Goal: Check status: Check status

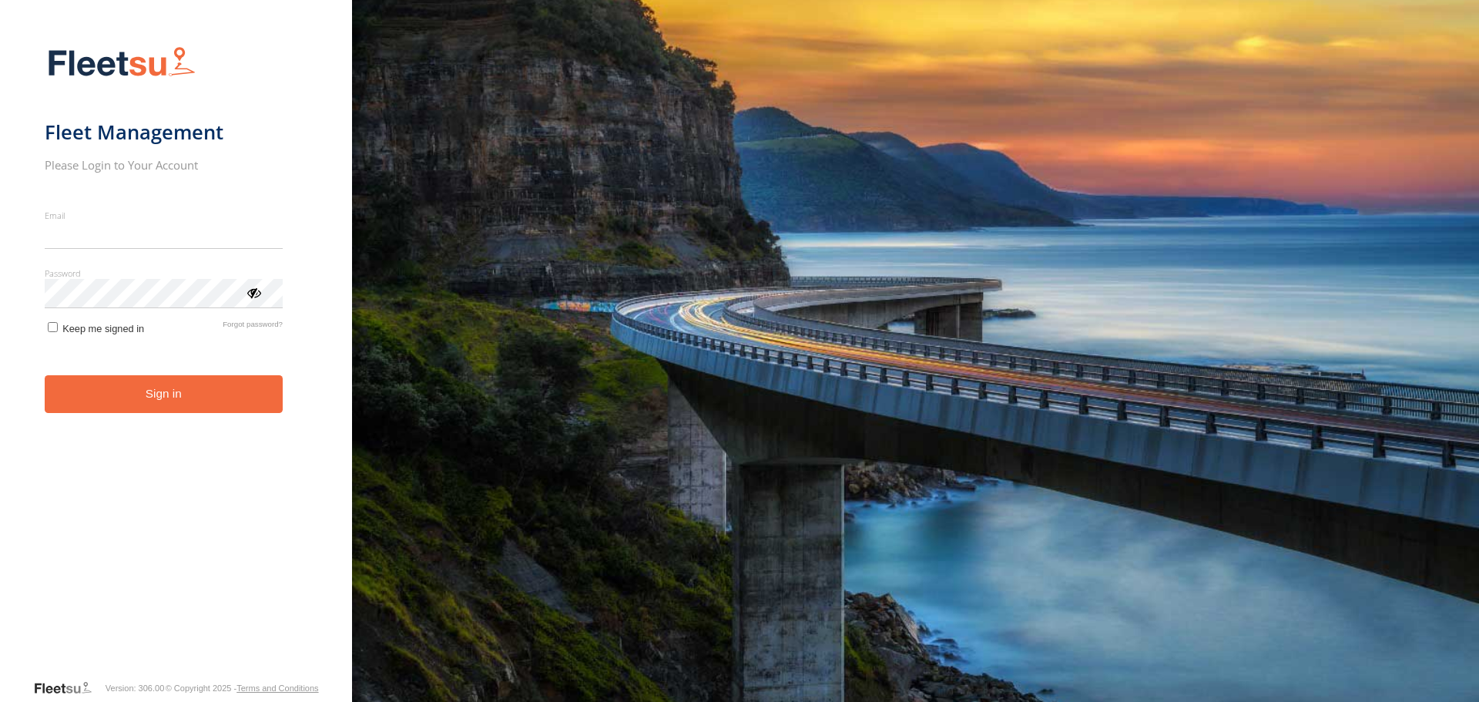
type input "**********"
click at [209, 416] on form "**********" at bounding box center [176, 358] width 263 height 642
click at [122, 392] on button "Sign in" at bounding box center [164, 394] width 238 height 38
click at [127, 391] on button "Sign in" at bounding box center [164, 394] width 238 height 38
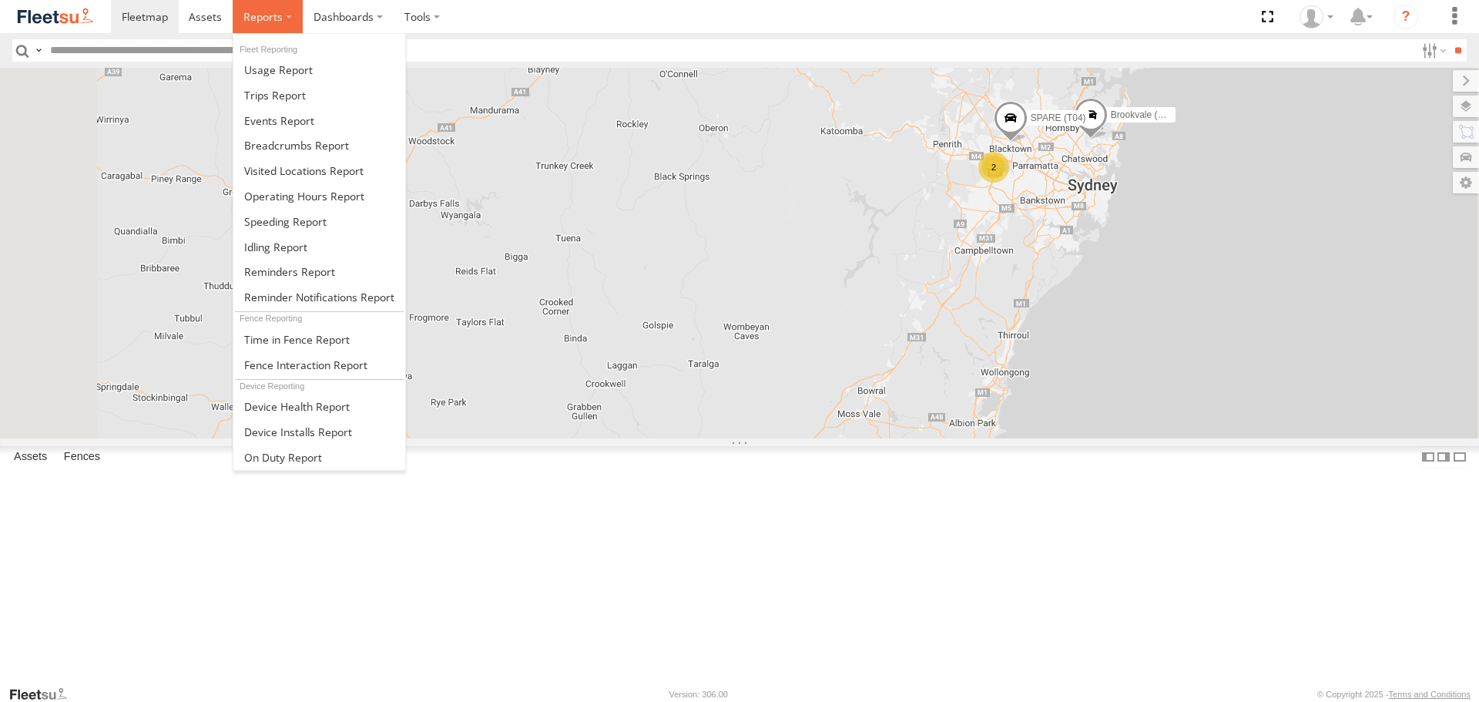
click at [290, 19] on label at bounding box center [268, 16] width 70 height 33
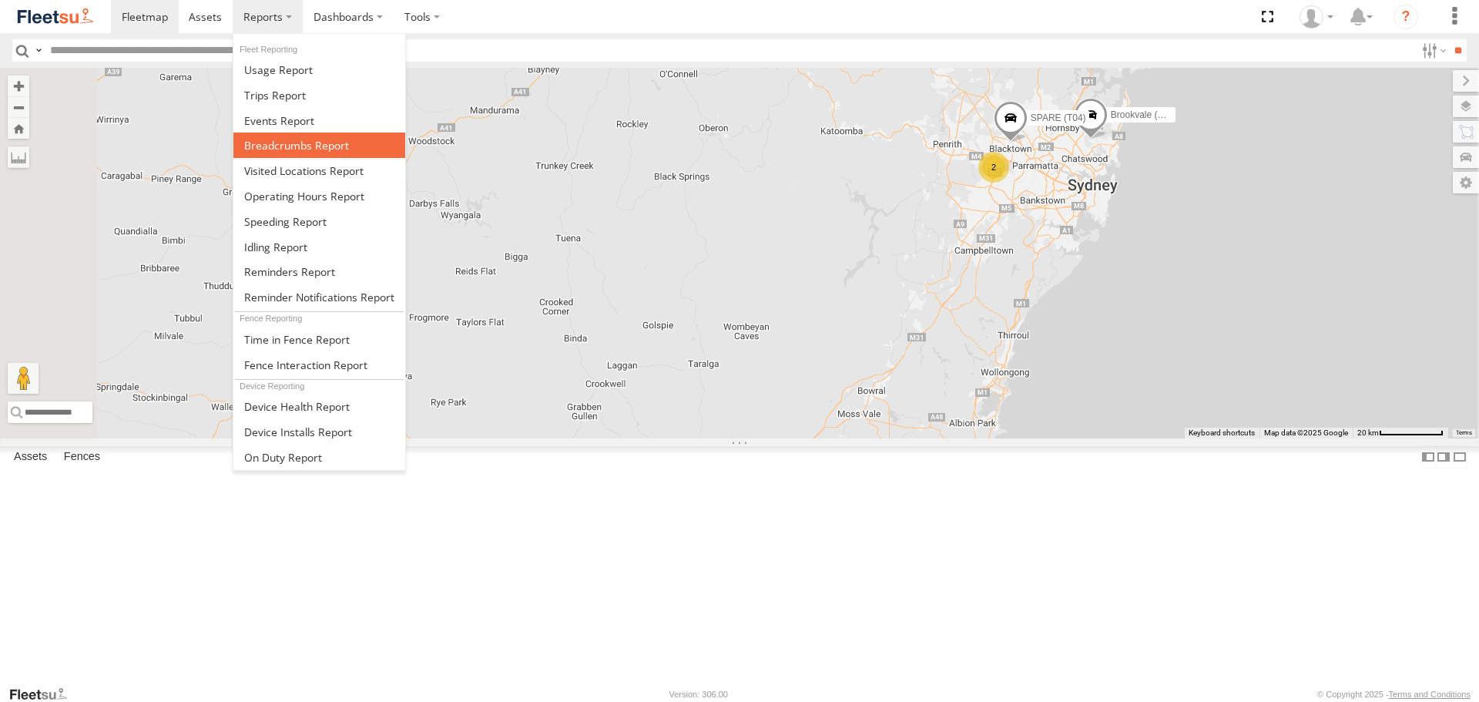
click at [294, 147] on span at bounding box center [296, 145] width 105 height 15
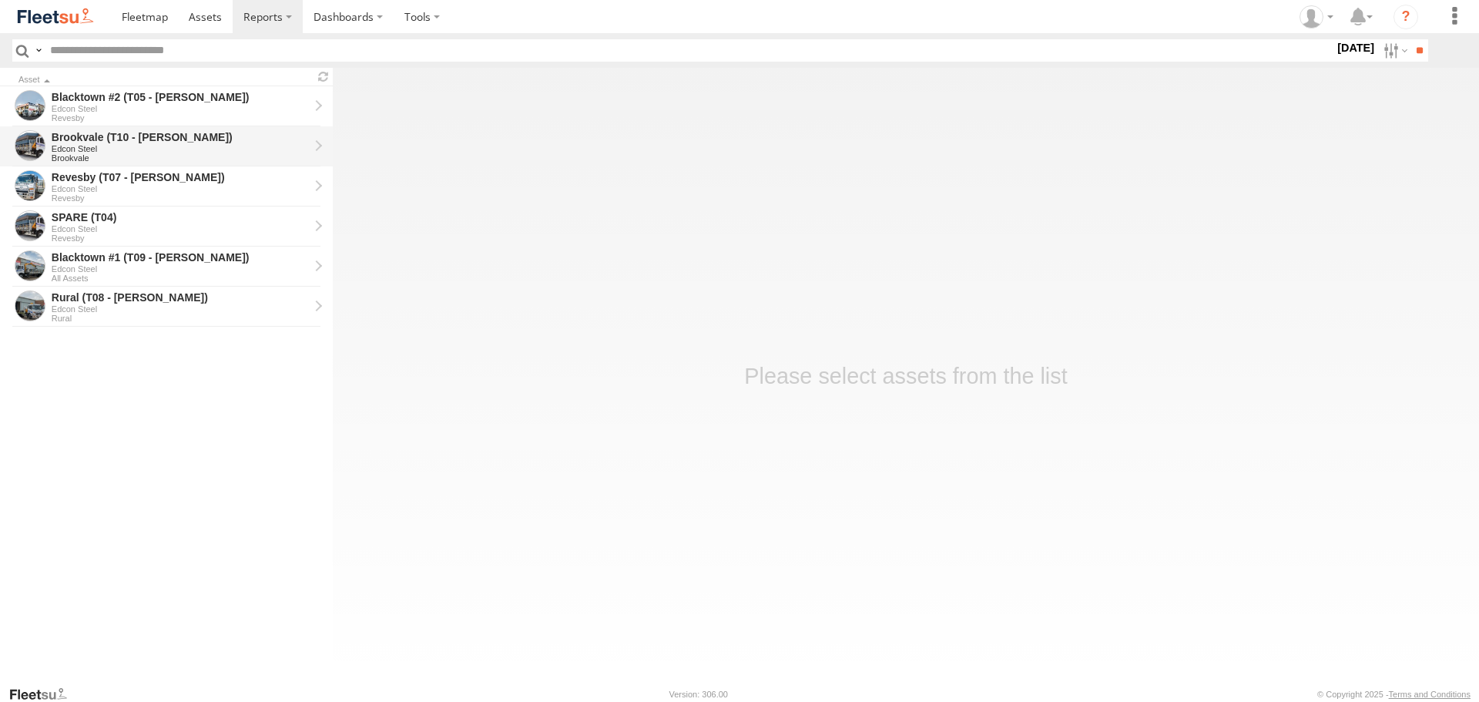
click at [92, 141] on div "Brookvale (T10 - [PERSON_NAME])" at bounding box center [180, 137] width 257 height 14
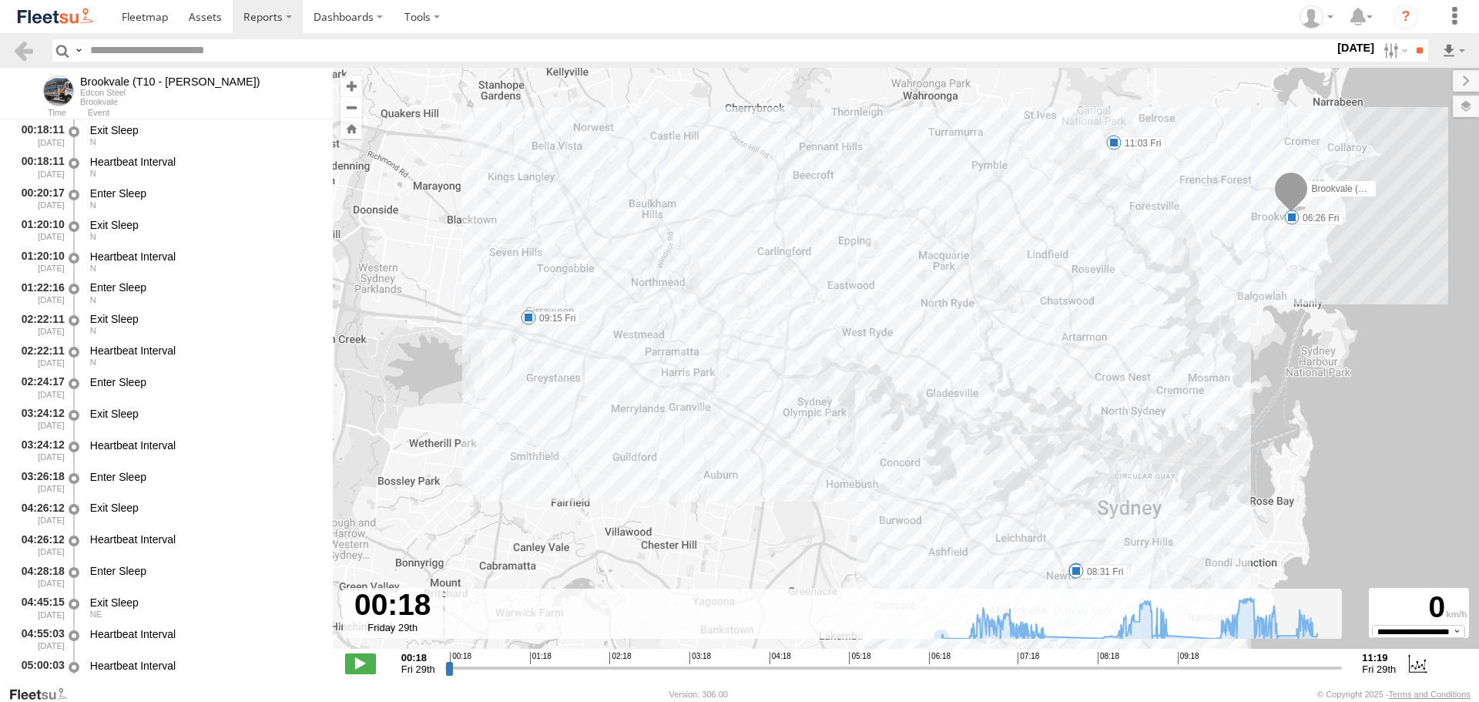
click at [448, 667] on input "range" at bounding box center [894, 667] width 898 height 15
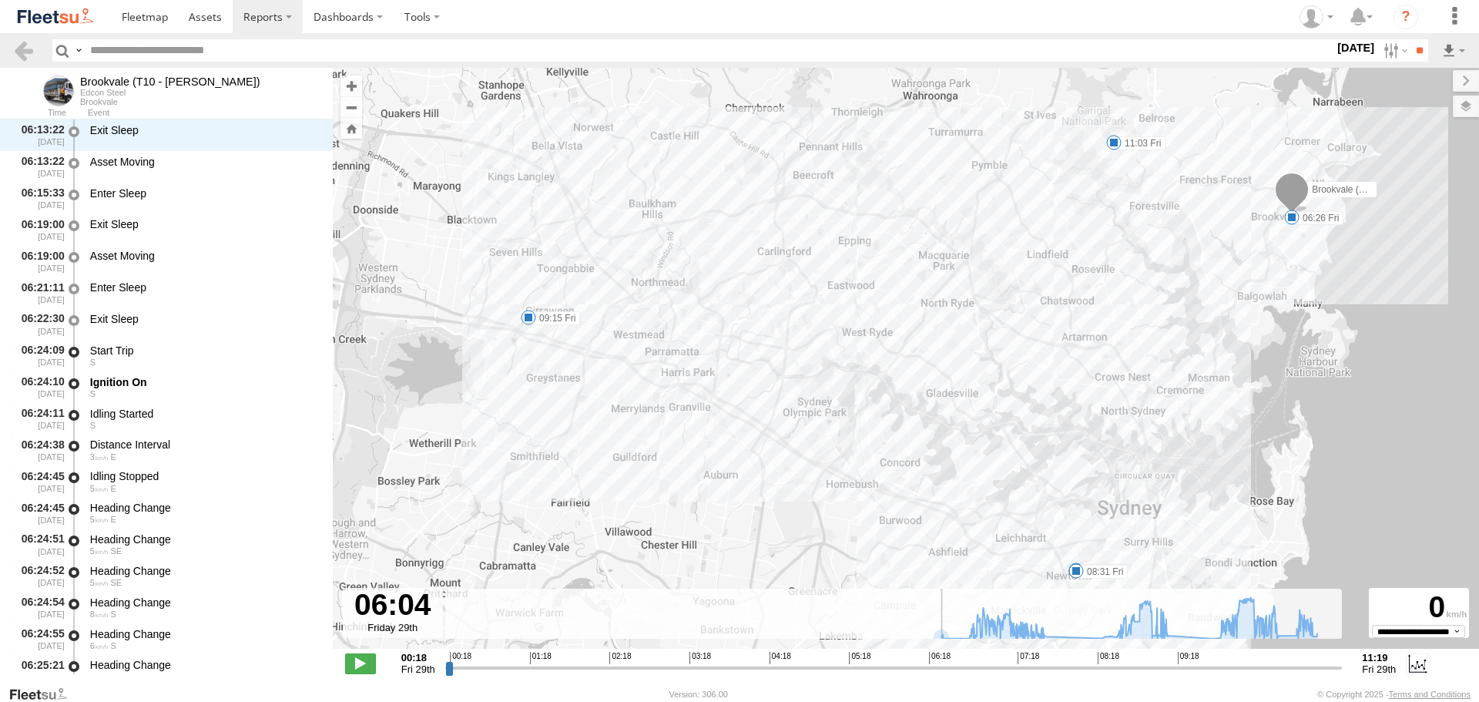
scroll to position [3400, 0]
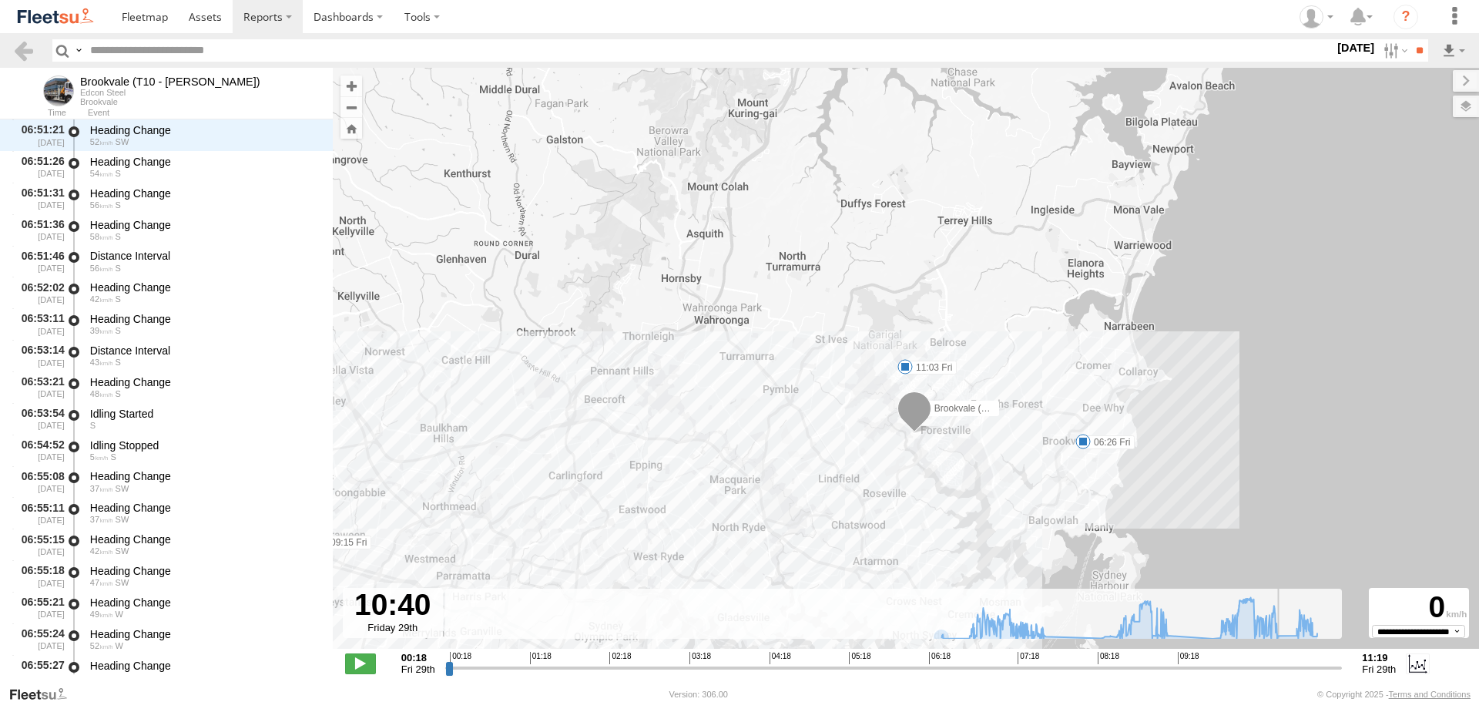
drag, startPoint x: 448, startPoint y: 667, endPoint x: 1285, endPoint y: 737, distance: 840.4
type input "**********"
click at [1285, 675] on input "range" at bounding box center [894, 667] width 898 height 15
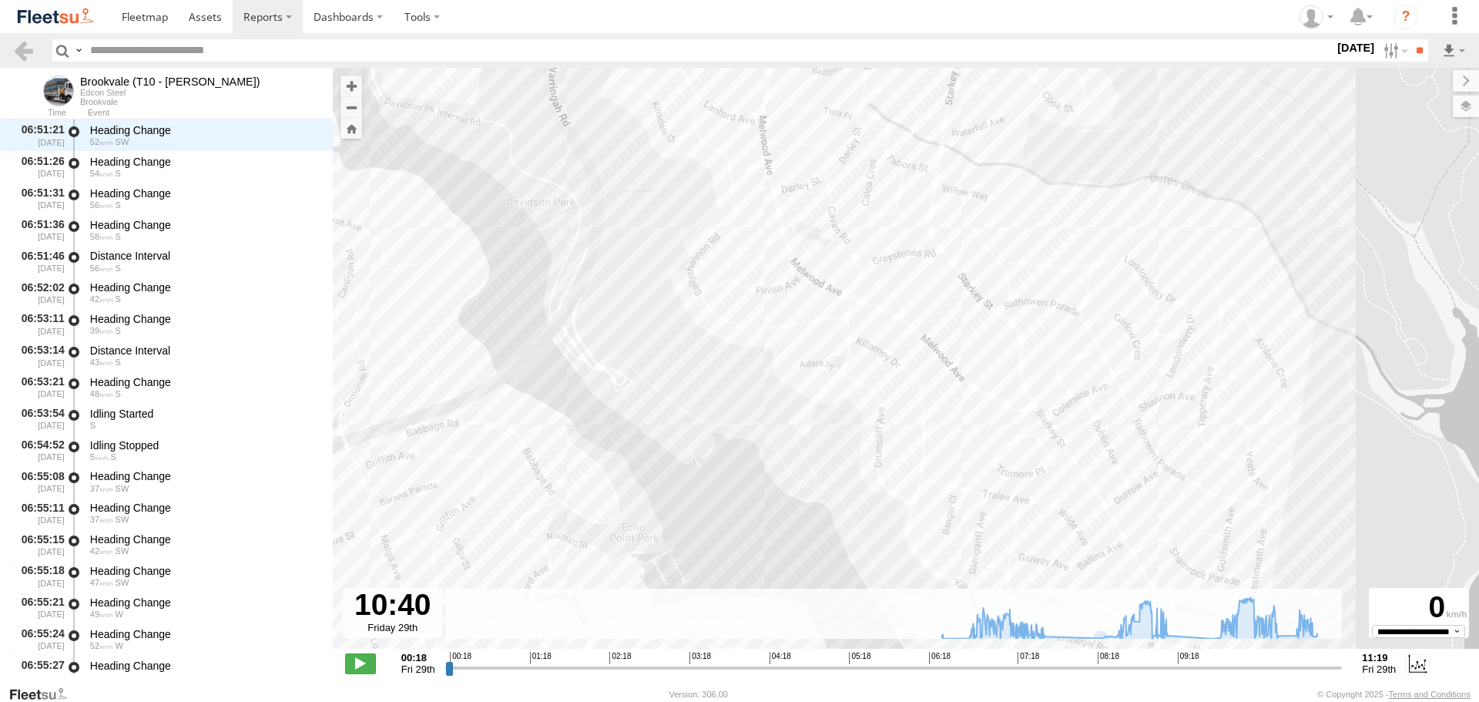
drag, startPoint x: 799, startPoint y: 276, endPoint x: 961, endPoint y: 595, distance: 357.7
click at [949, 584] on div "Brookvale (T10 - [PERSON_NAME]) 06:26 Fri 07:43 Fri 08:27 Fri 08:31 Fri 09:15 F…" at bounding box center [906, 366] width 1147 height 597
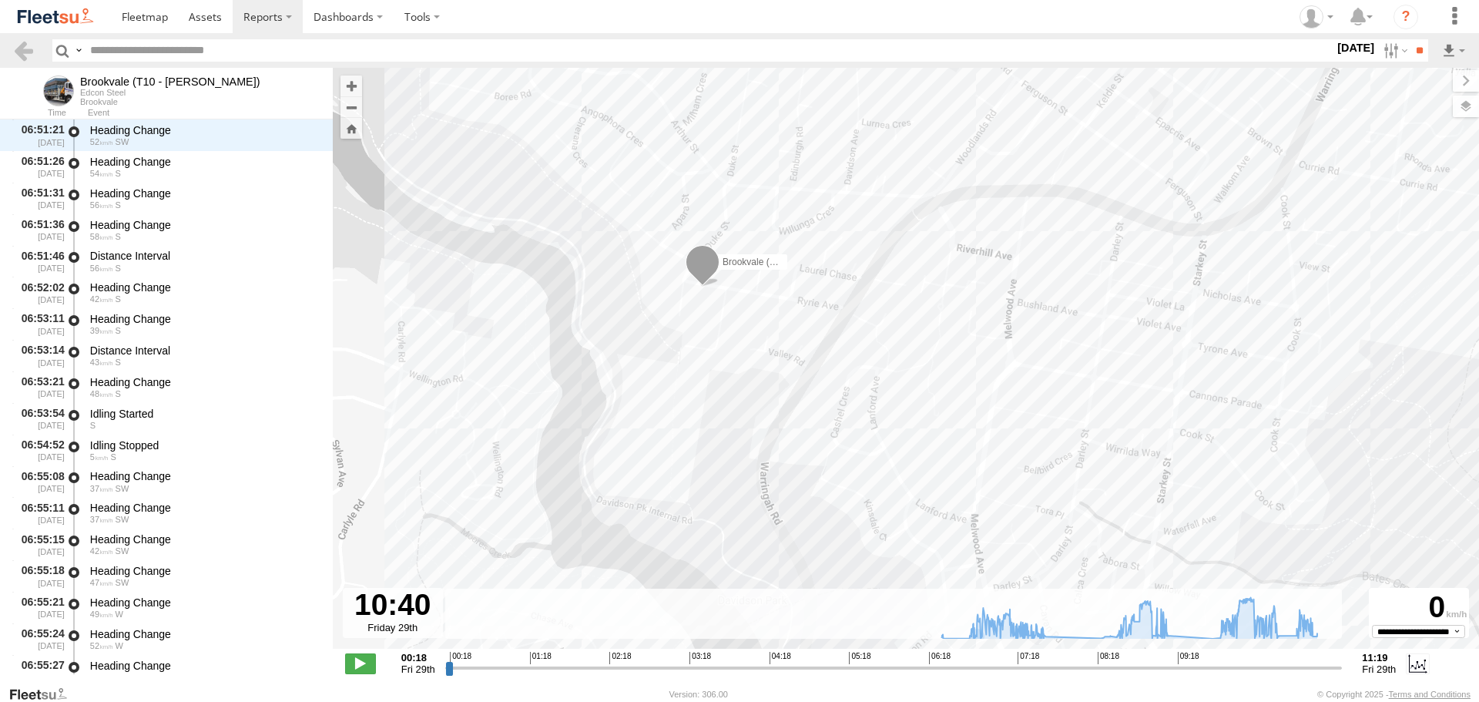
drag, startPoint x: 673, startPoint y: 318, endPoint x: 718, endPoint y: 482, distance: 169.4
click at [715, 481] on div "Brookvale (T10 - [PERSON_NAME]) 06:26 Fri 07:43 Fri 08:27 Fri 08:31 Fri 09:15 F…" at bounding box center [906, 366] width 1147 height 597
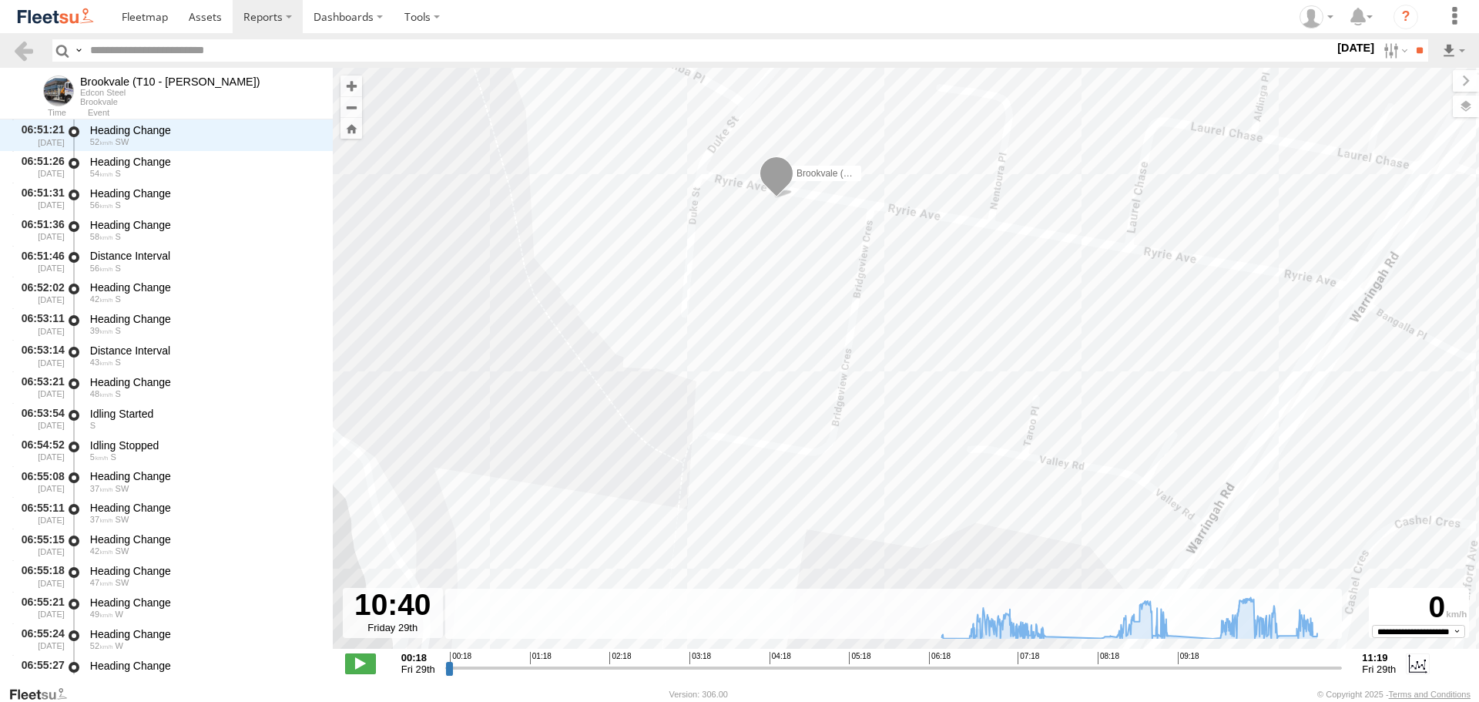
drag, startPoint x: 730, startPoint y: 387, endPoint x: 744, endPoint y: 484, distance: 98.2
click at [744, 484] on div "Brookvale (T10 - [PERSON_NAME]) 06:26 Fri 07:43 Fri 08:27 Fri 08:31 Fri 09:15 F…" at bounding box center [906, 366] width 1147 height 597
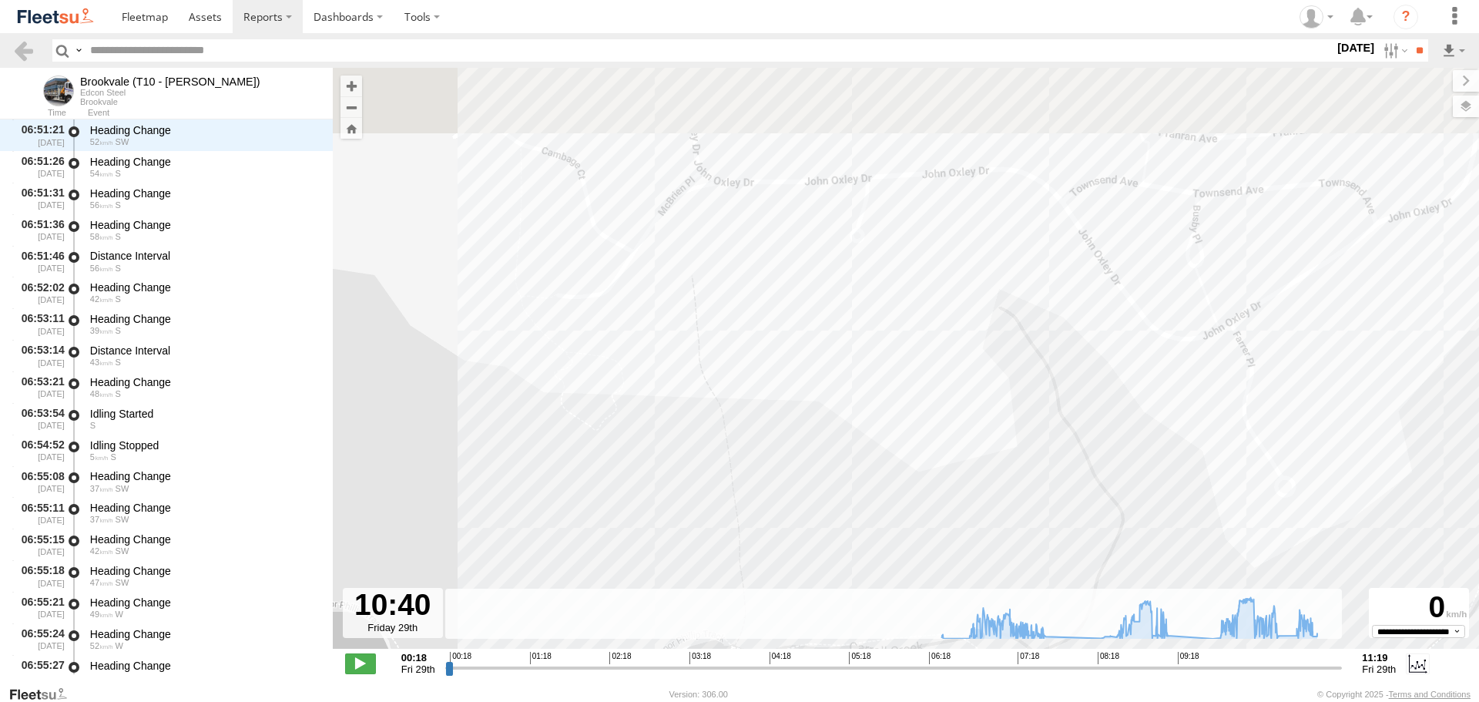
drag, startPoint x: 789, startPoint y: 361, endPoint x: 804, endPoint y: 552, distance: 192.4
click at [802, 547] on div "Brookvale (T10 - Gary) 06:26 Fri 07:43 Fri 08:27 Fri 08:31 Fri 09:15 Fri 11:03 …" at bounding box center [906, 366] width 1147 height 597
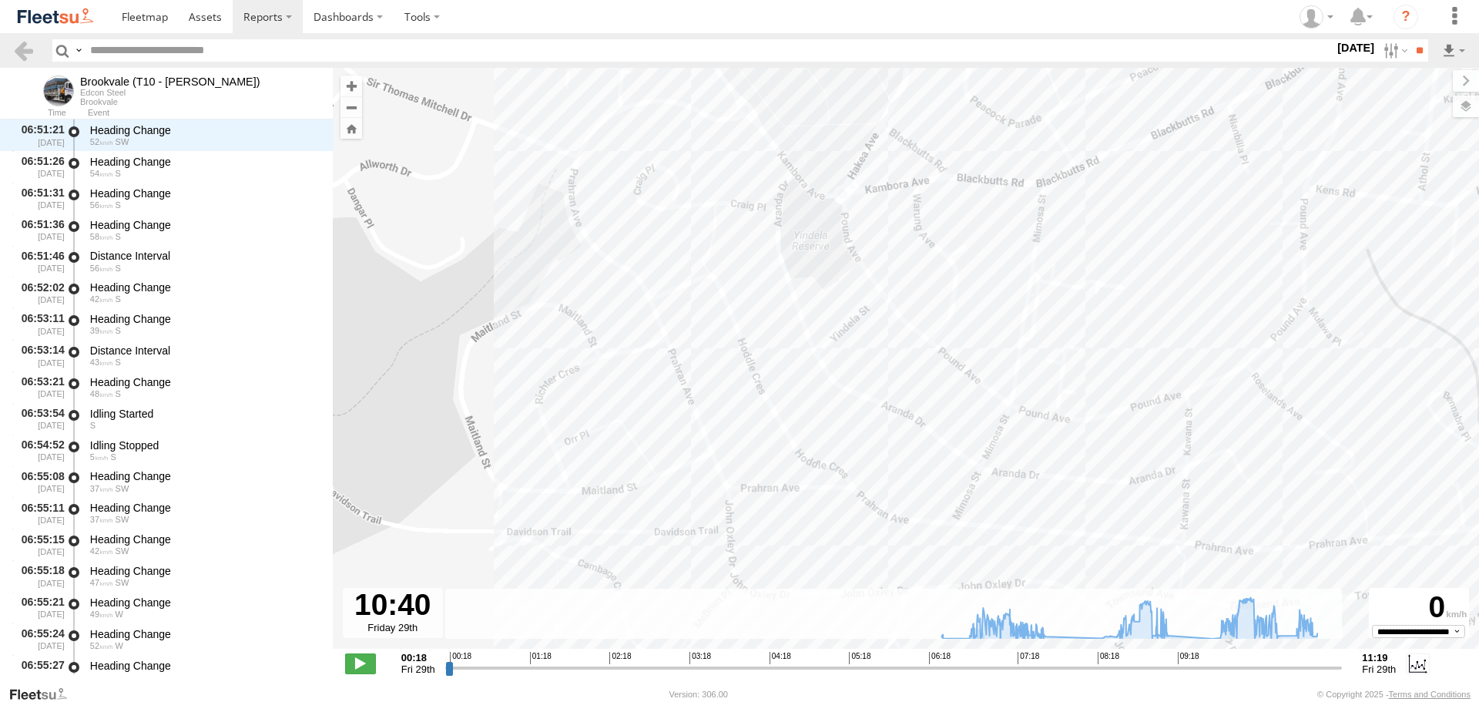
click at [807, 529] on div "Brookvale (T10 - Gary) 06:26 Fri 07:43 Fri 08:27 Fri 08:31 Fri 09:15 Fri 11:03 …" at bounding box center [906, 366] width 1147 height 597
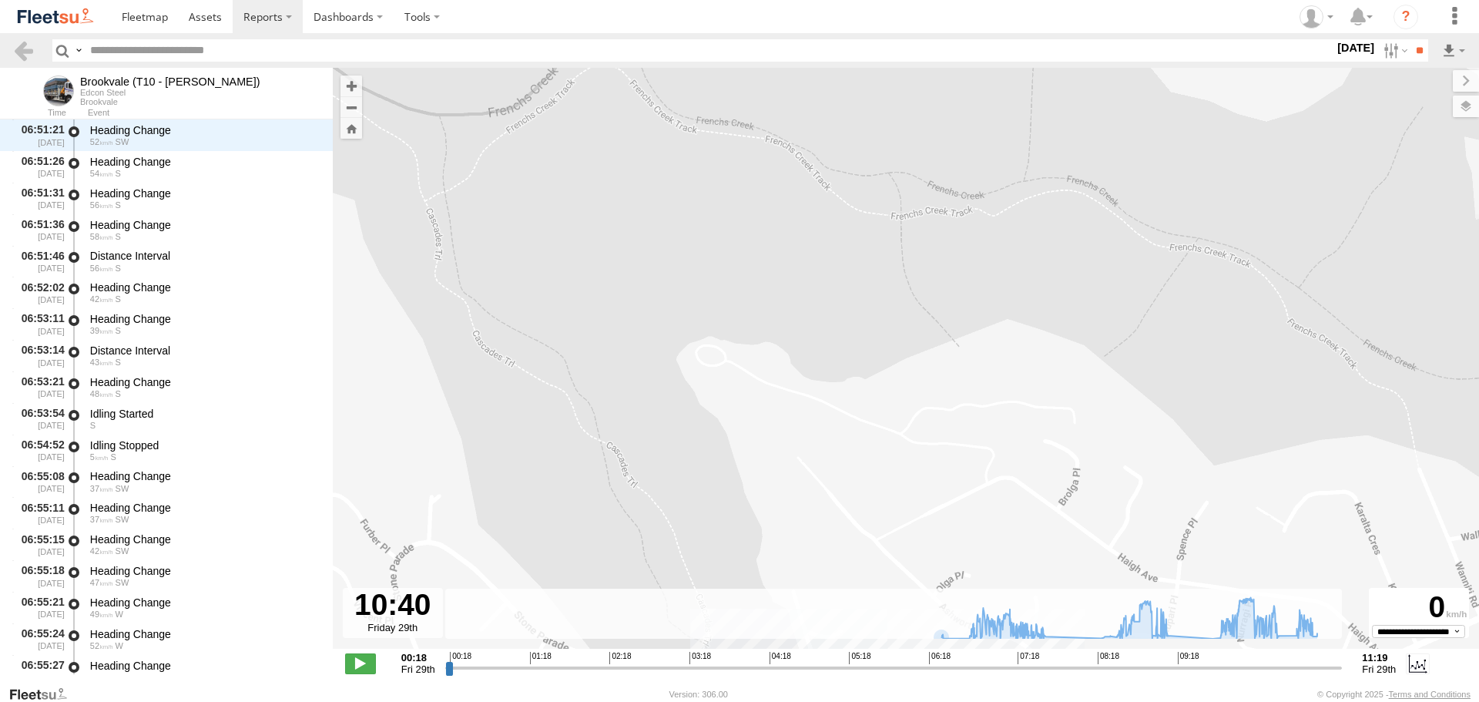
drag, startPoint x: 868, startPoint y: 526, endPoint x: 875, endPoint y: 428, distance: 98.9
click at [869, 500] on div "Brookvale (T10 - Gary) 06:26 Fri 07:43 Fri 08:27 Fri 08:31 Fri 09:15 Fri 11:03 …" at bounding box center [906, 366] width 1147 height 597
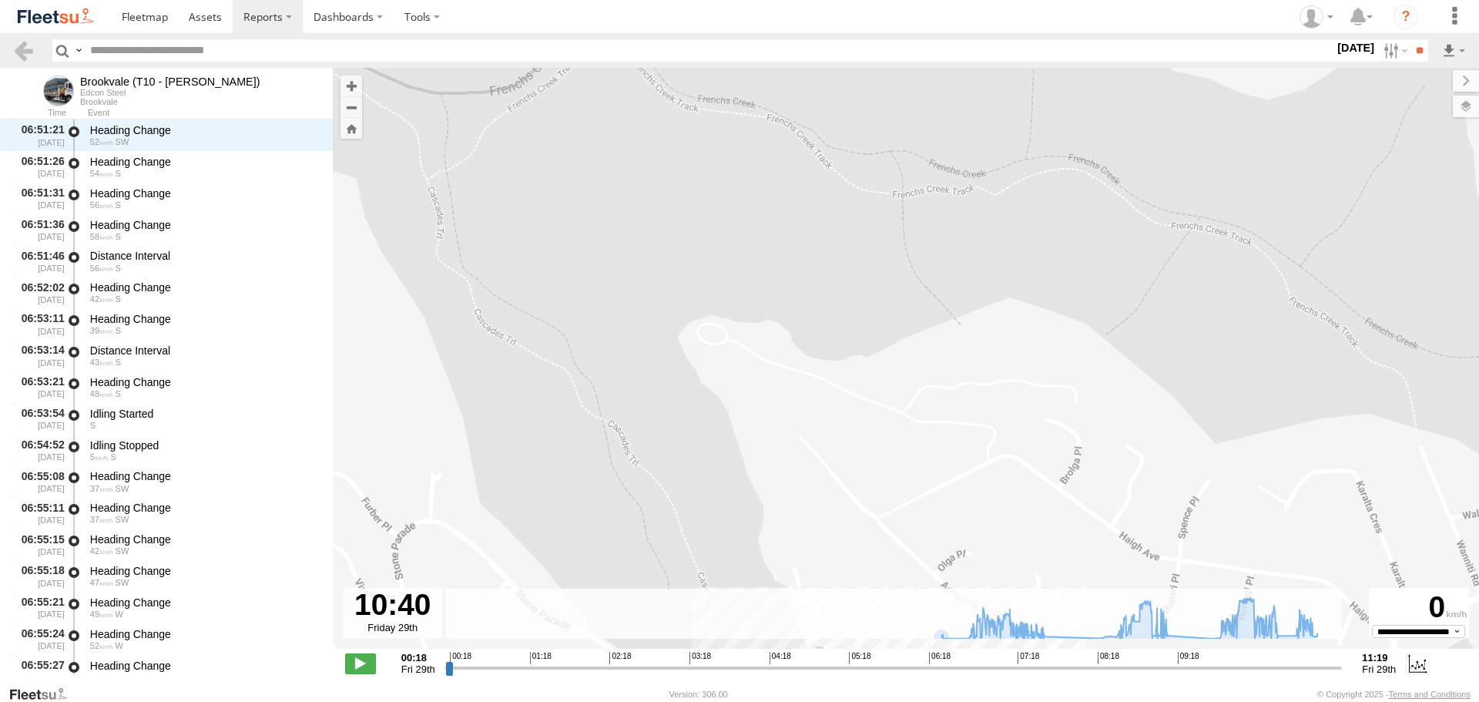
drag, startPoint x: 890, startPoint y: 465, endPoint x: 888, endPoint y: 346, distance: 119.5
click at [890, 418] on div "Brookvale (T10 - Gary) 06:26 Fri 07:43 Fri 08:27 Fri 08:31 Fri 09:15 Fri 11:03 …" at bounding box center [906, 366] width 1147 height 597
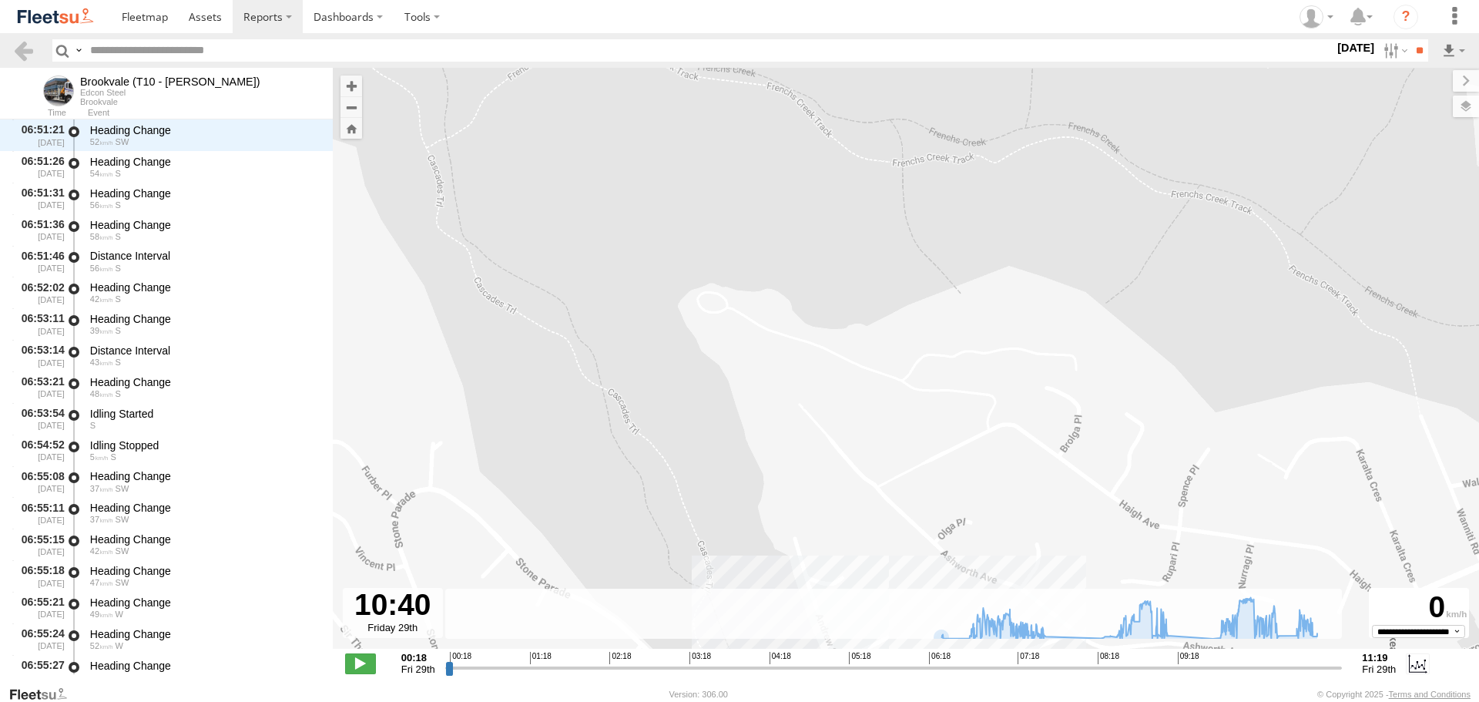
click at [905, 401] on div "Brookvale (T10 - [PERSON_NAME]) 06:26 Fri 07:43 Fri 08:27 Fri 08:31 Fri 09:15 F…" at bounding box center [906, 366] width 1147 height 597
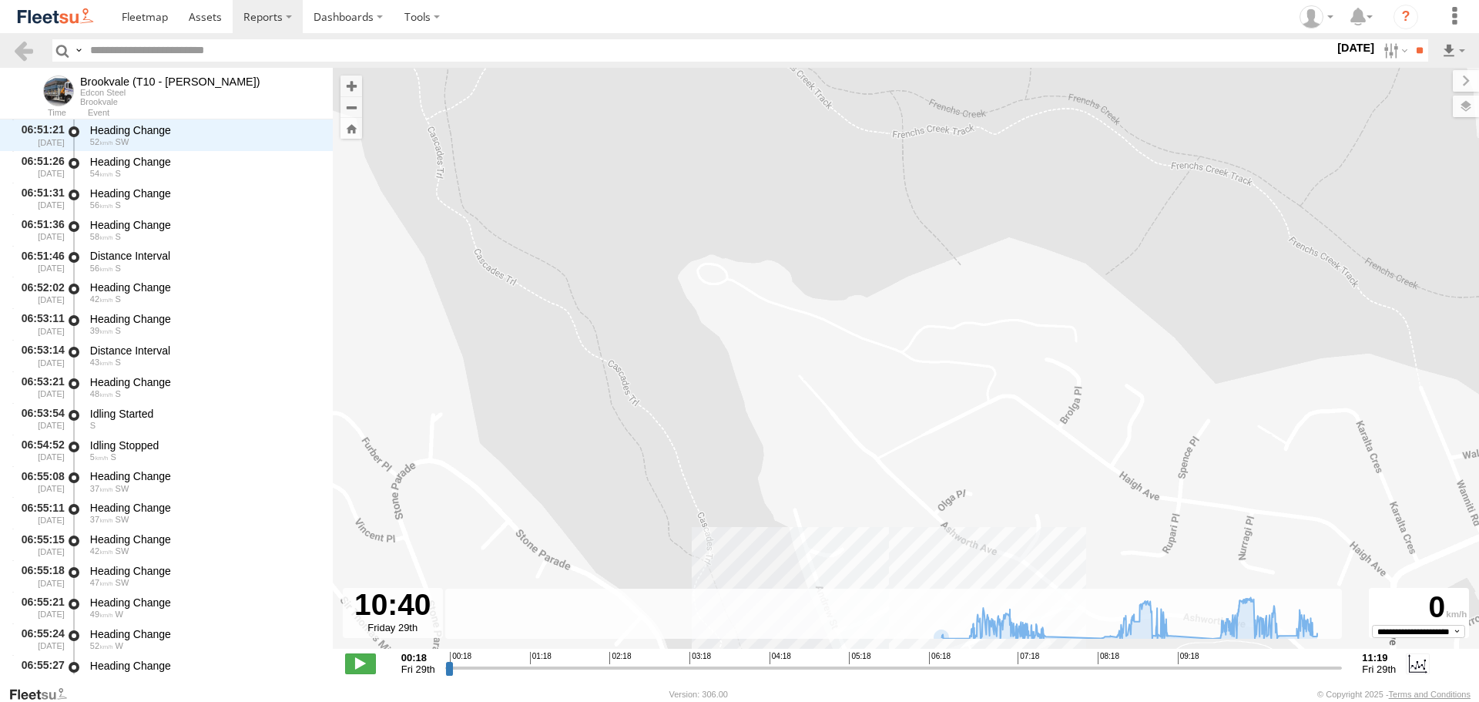
drag, startPoint x: 908, startPoint y: 530, endPoint x: 892, endPoint y: 270, distance: 260.9
click at [898, 308] on div "Brookvale (T10 - [PERSON_NAME]) 06:26 Fri 07:43 Fri 08:27 Fri 08:31 Fri 09:15 F…" at bounding box center [906, 366] width 1147 height 597
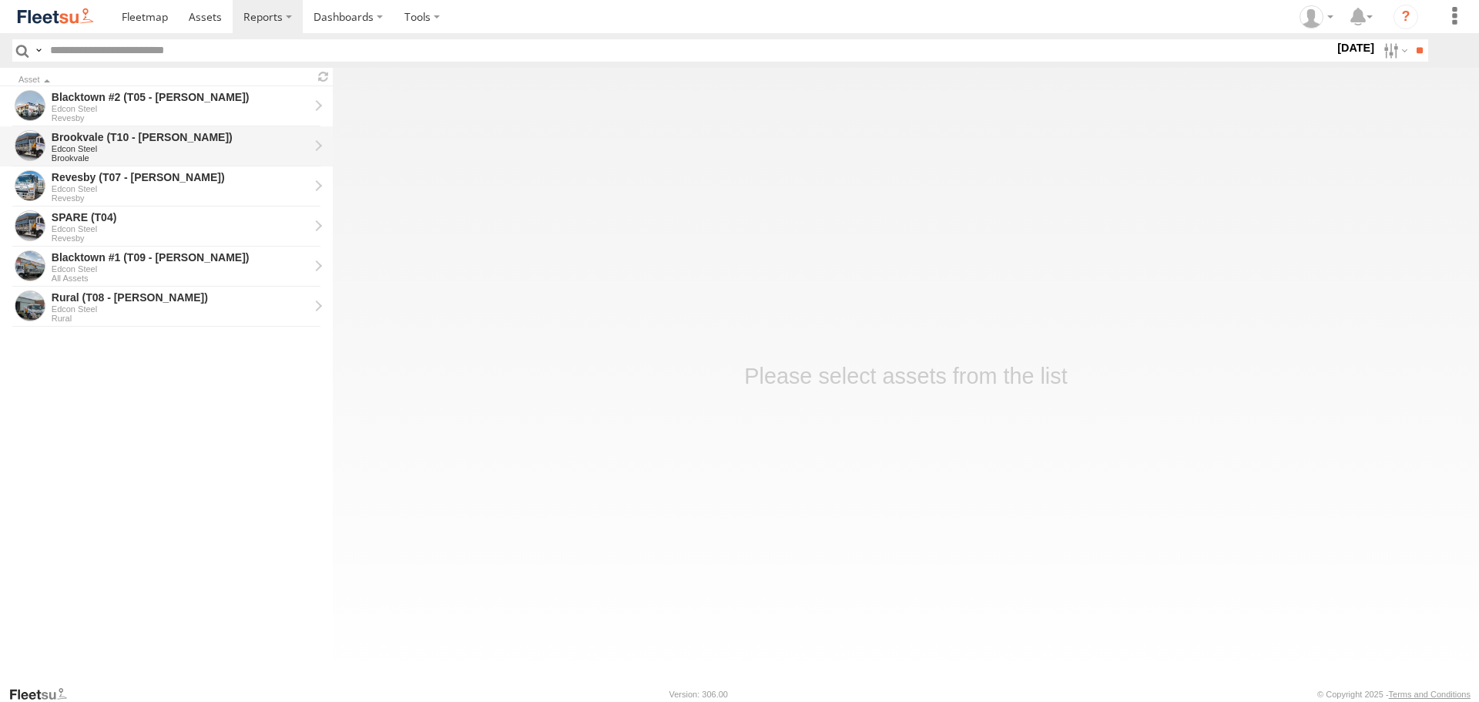
click at [137, 130] on div "Brookvale (T10 - [PERSON_NAME])" at bounding box center [180, 137] width 257 height 14
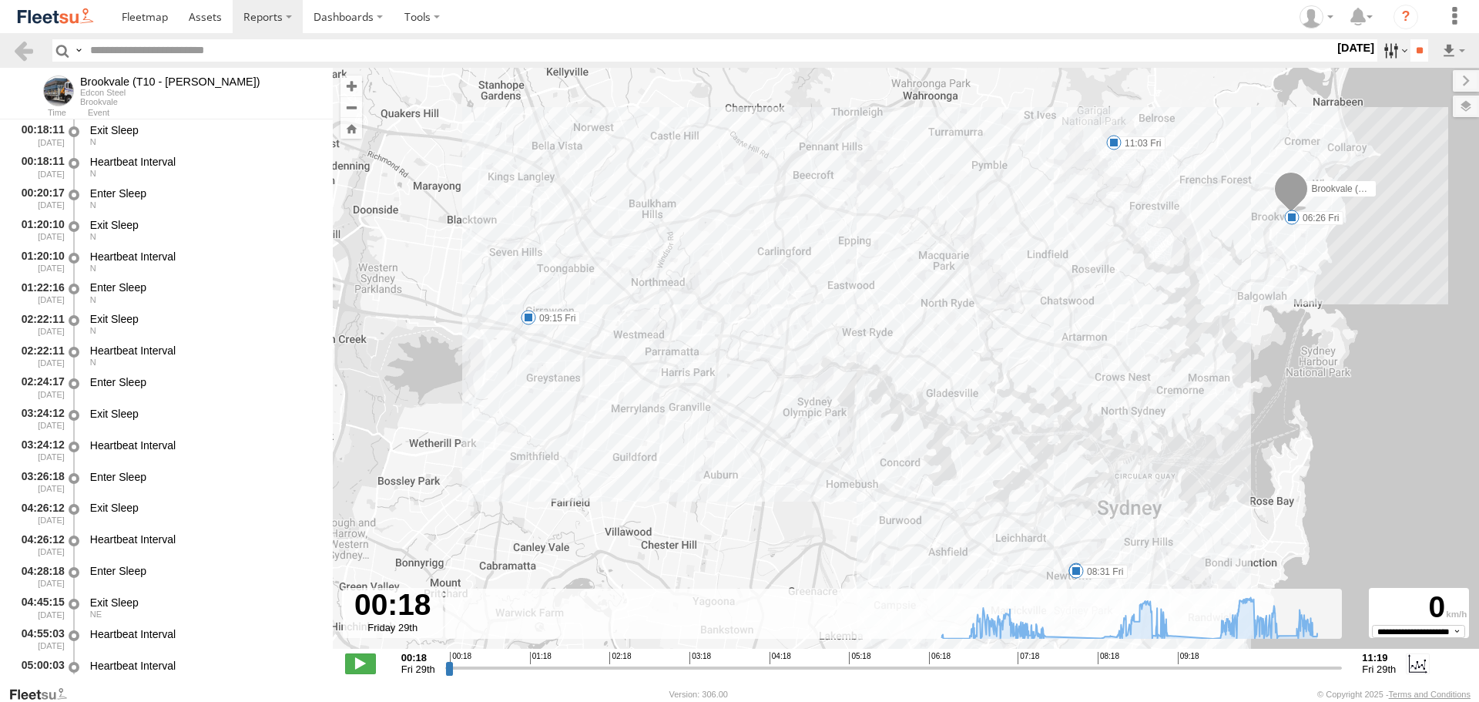
click at [1378, 55] on label at bounding box center [1394, 50] width 33 height 22
click at [0, 0] on label at bounding box center [0, 0] width 0 height 0
click at [1418, 47] on input "**" at bounding box center [1420, 50] width 18 height 22
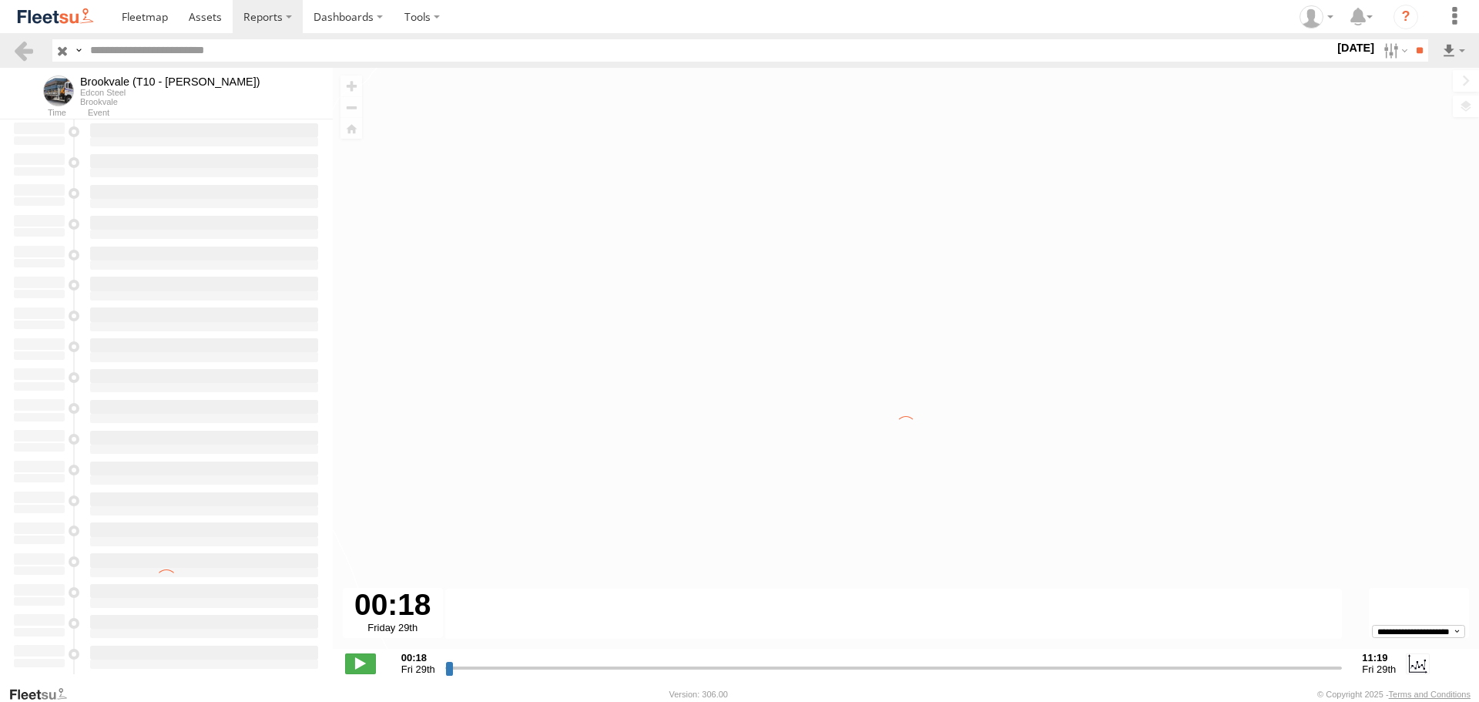
type input "**********"
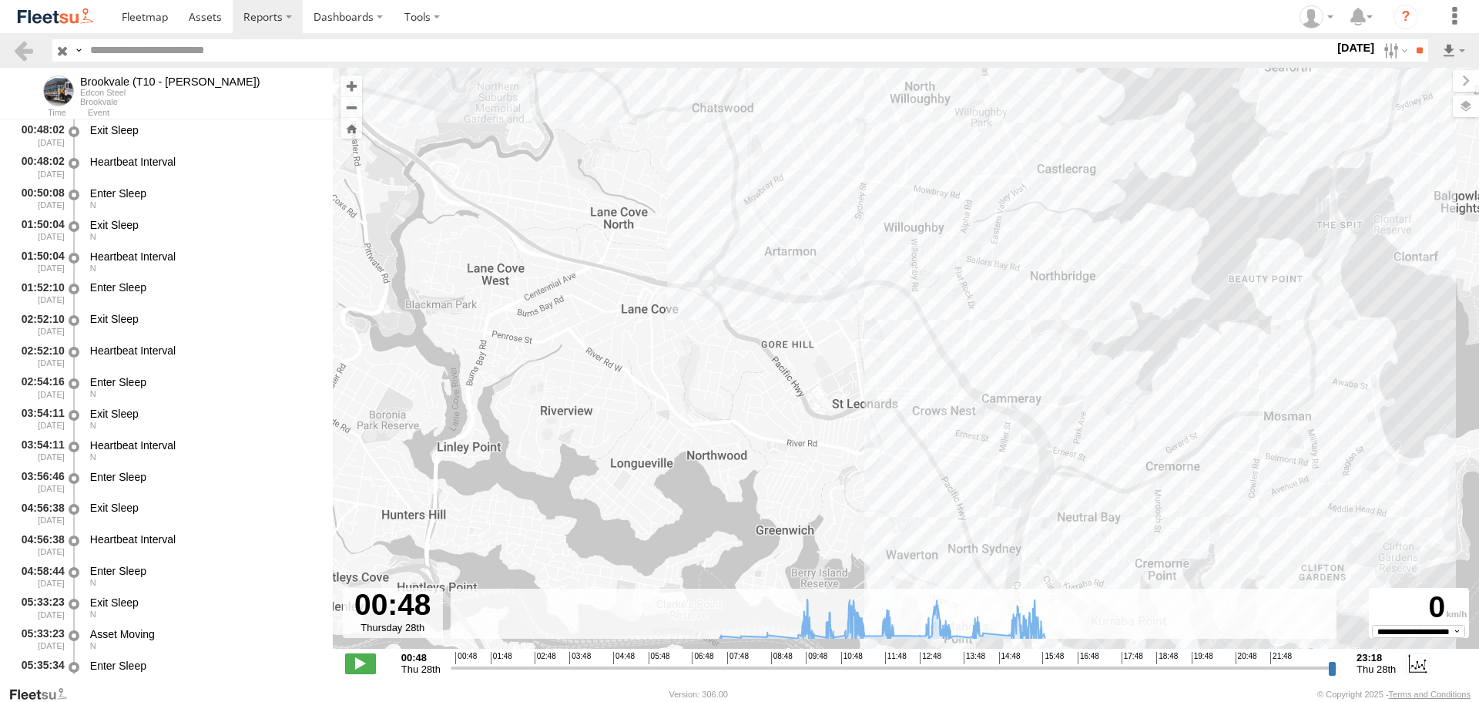
drag, startPoint x: 858, startPoint y: 287, endPoint x: 781, endPoint y: 539, distance: 264.4
click at [781, 515] on div "Brookvale (T10 - Gary) 11:43 Thu" at bounding box center [906, 366] width 1147 height 597
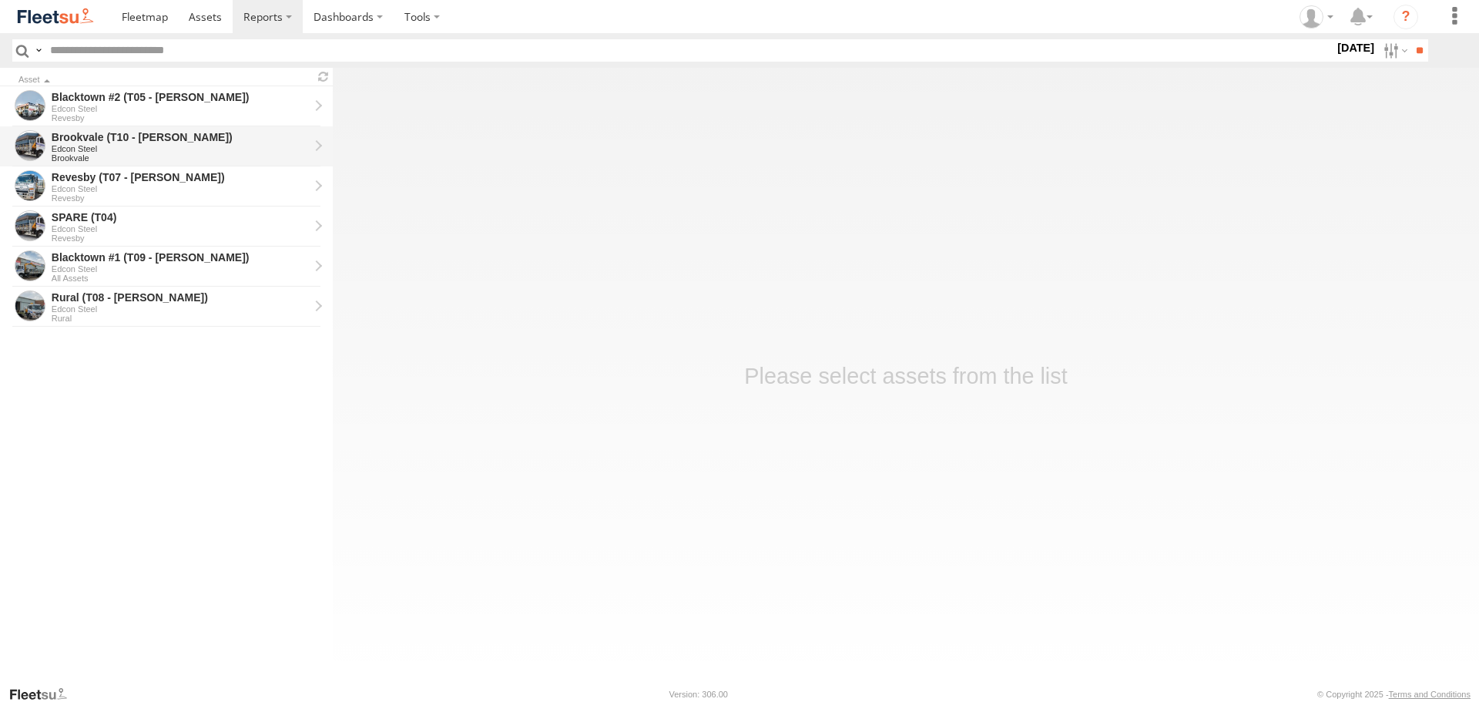
click at [114, 136] on div "Brookvale (T10 - [PERSON_NAME])" at bounding box center [180, 137] width 257 height 14
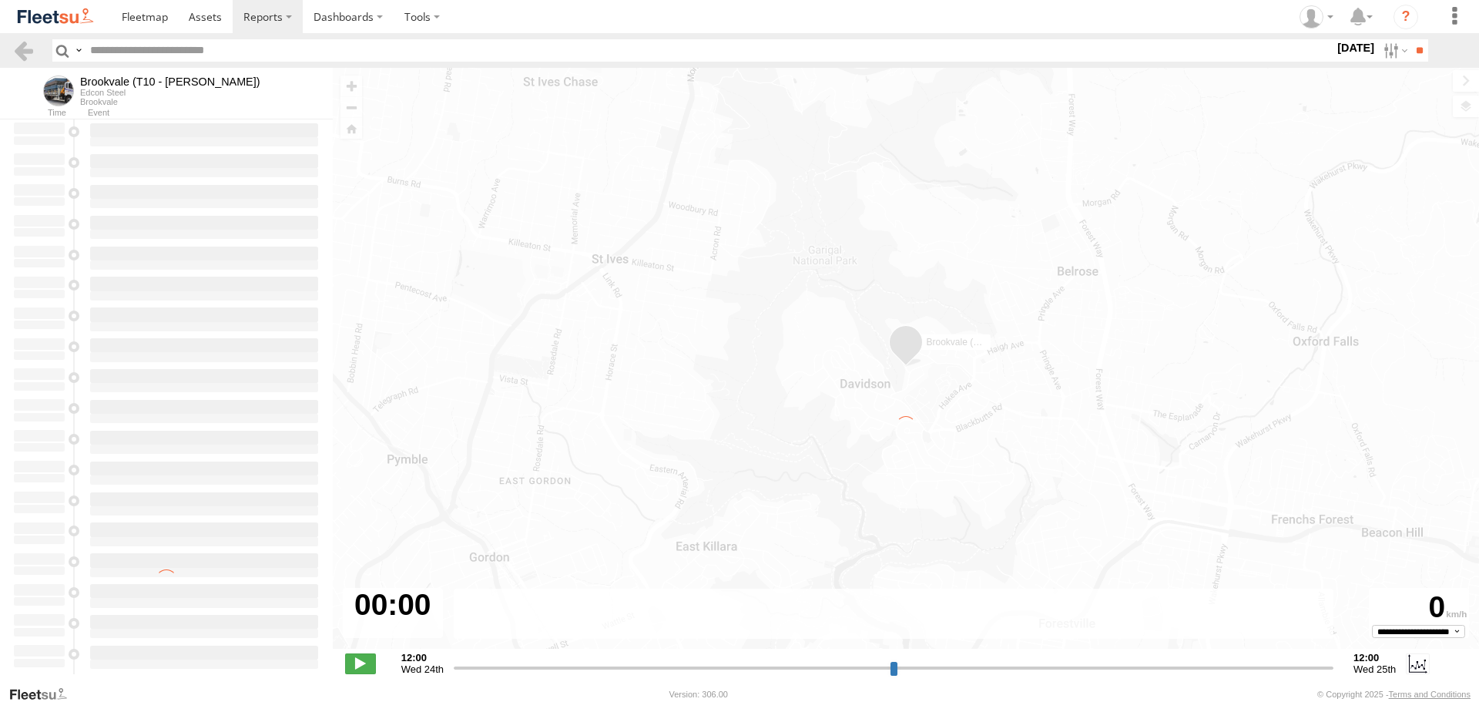
type input "**********"
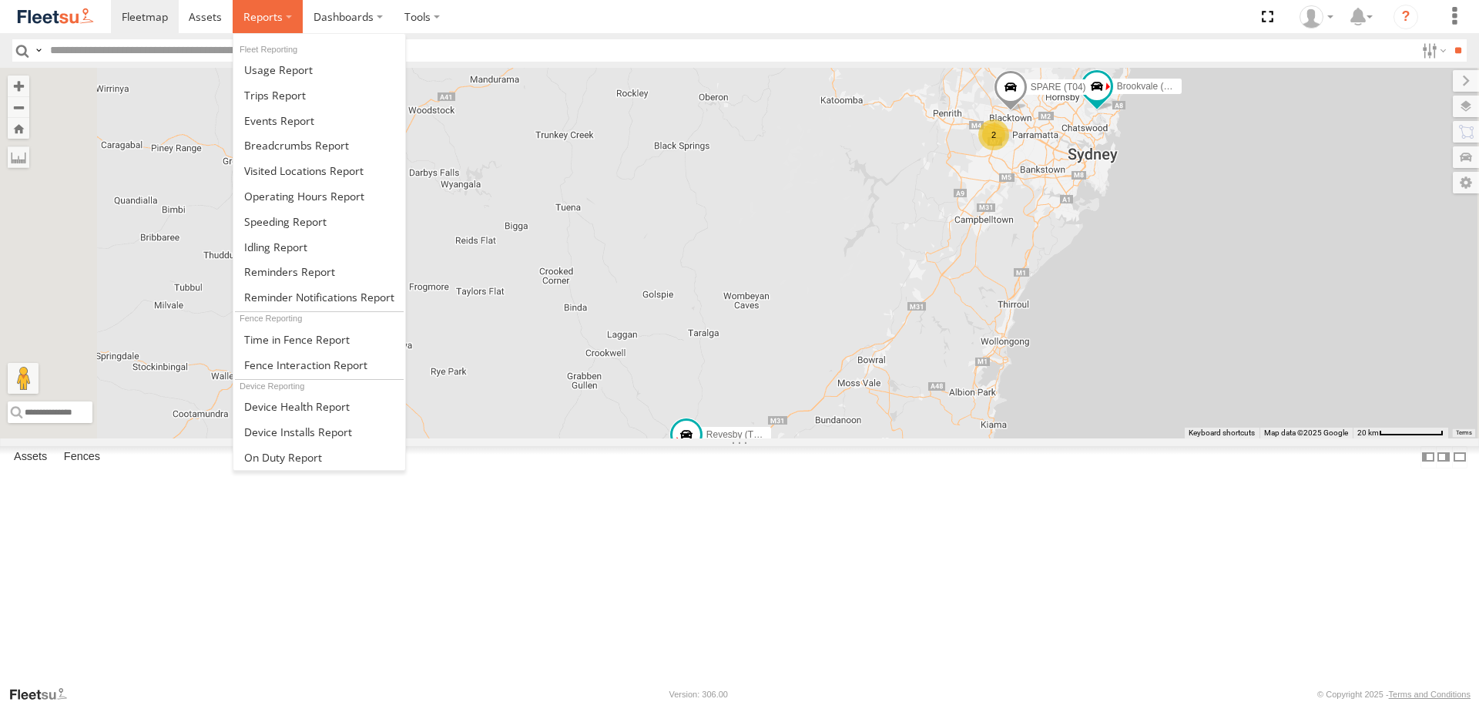
click at [286, 11] on label at bounding box center [268, 16] width 70 height 33
click at [277, 146] on span at bounding box center [296, 145] width 105 height 15
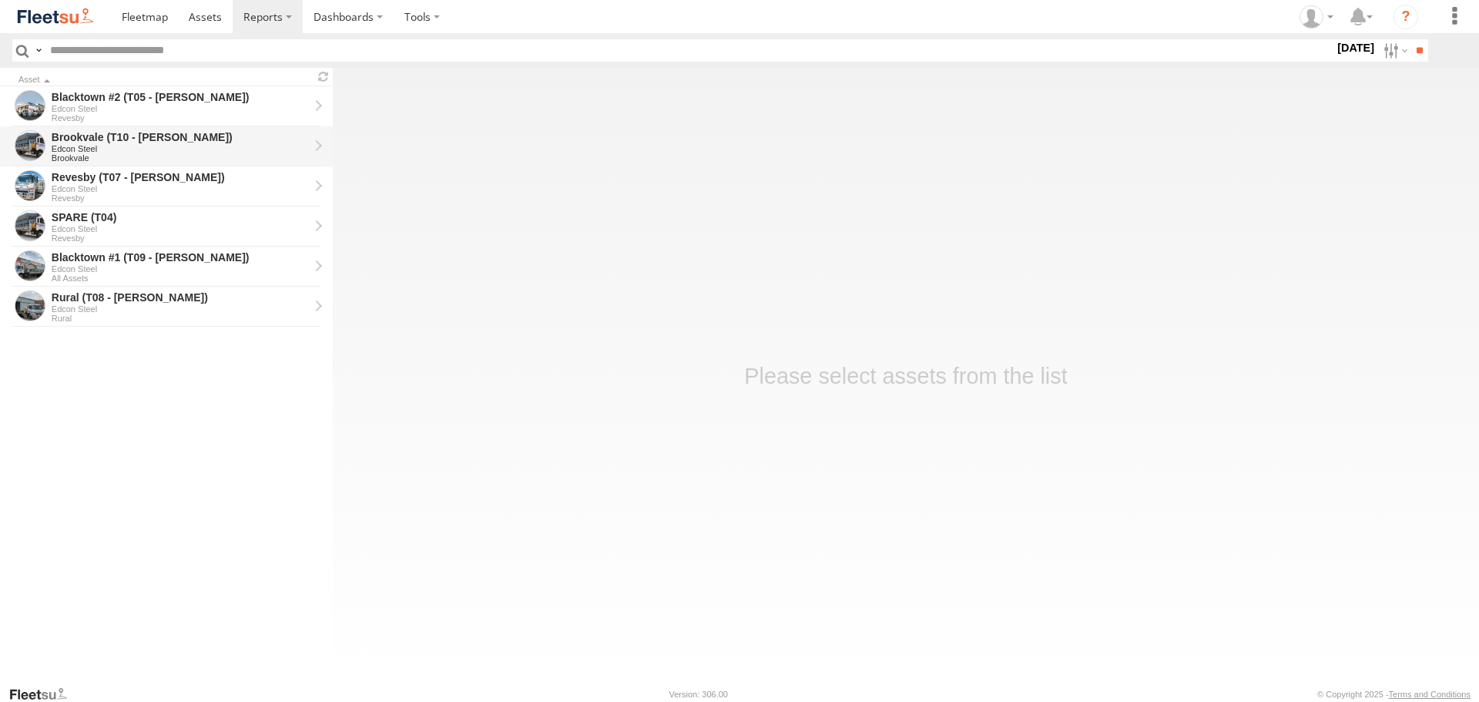
click at [100, 146] on div "Edcon Steel" at bounding box center [180, 148] width 257 height 9
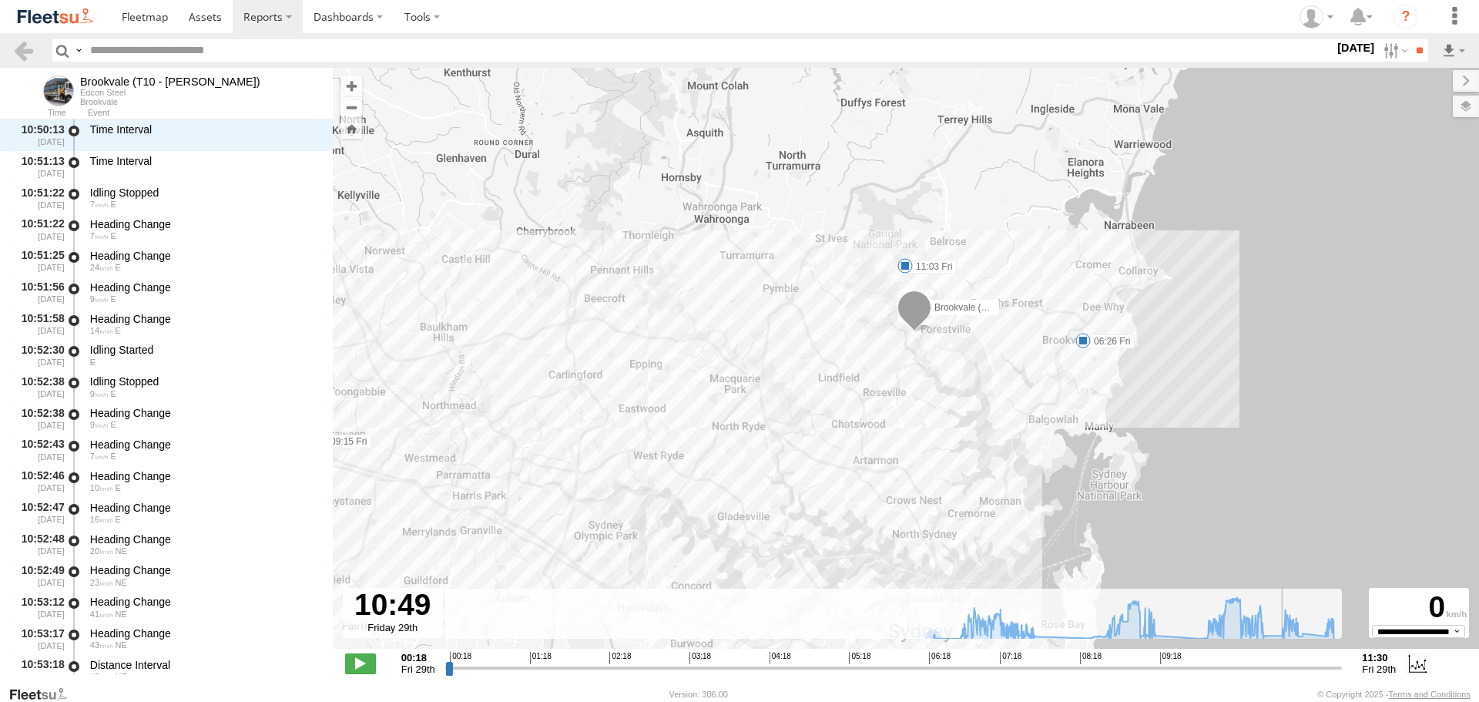
drag, startPoint x: 451, startPoint y: 663, endPoint x: 1281, endPoint y: 667, distance: 829.9
click at [1281, 667] on input "range" at bounding box center [894, 667] width 898 height 15
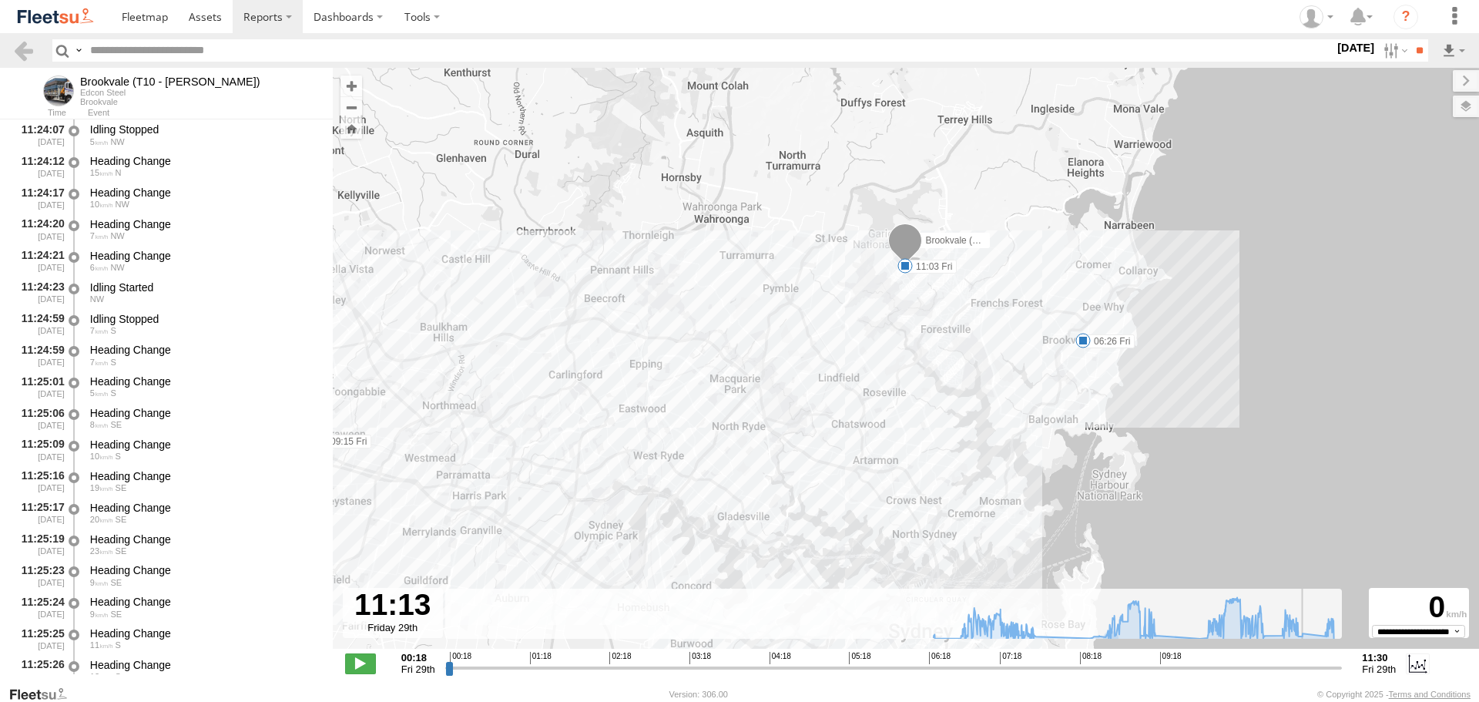
scroll to position [37600, 0]
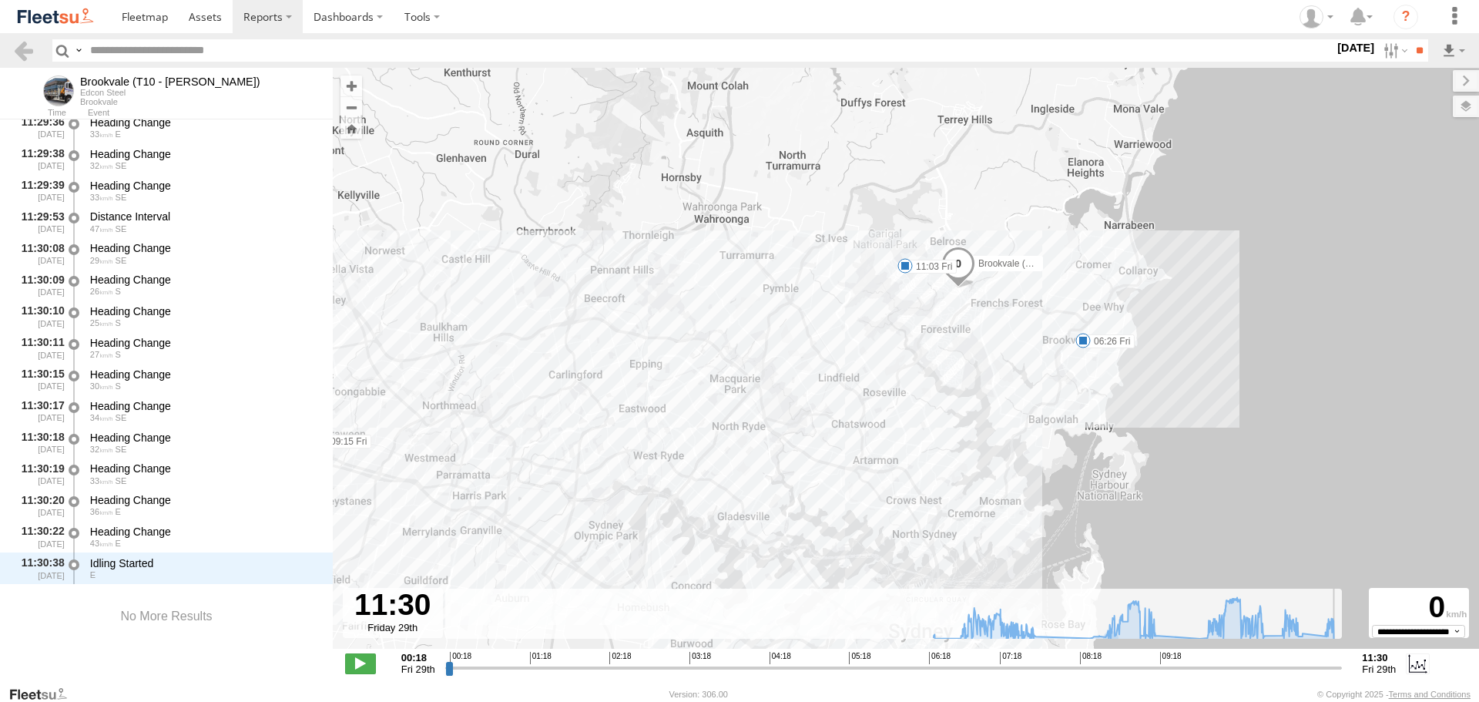
drag, startPoint x: 1281, startPoint y: 667, endPoint x: 1343, endPoint y: 673, distance: 62.6
click at [1343, 673] on input "range" at bounding box center [894, 667] width 898 height 15
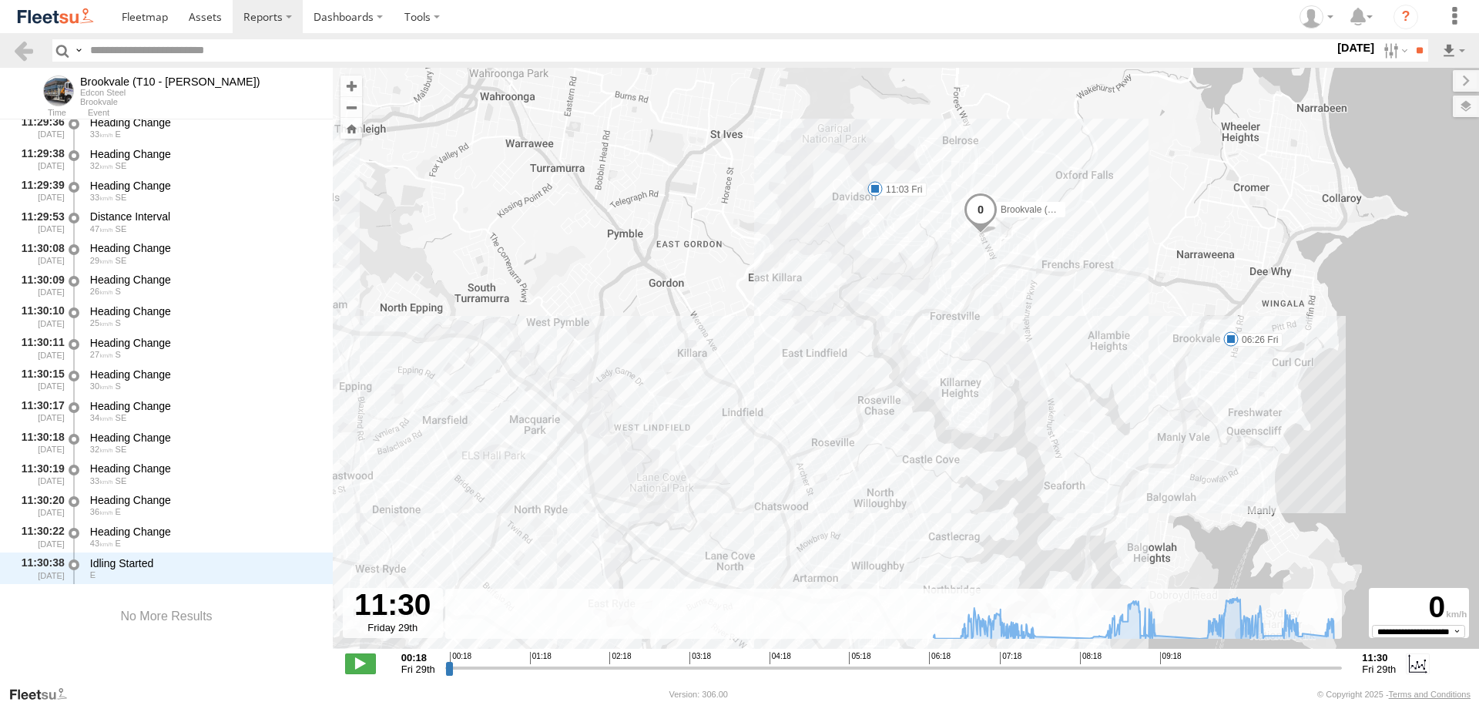
click at [1040, 306] on div "Brookvale (T10 - Gary) 06:26 Fri 07:43 Fri 08:27 Fri 08:31 Fri 09:15 Fri 11:03 …" at bounding box center [906, 366] width 1147 height 597
click at [1064, 368] on div "Brookvale (T10 - Gary) 06:26 Fri 07:43 Fri 08:27 Fri 08:31 Fri 09:15 Fri 11:03 …" at bounding box center [906, 366] width 1147 height 597
click at [992, 295] on div "Brookvale (T10 - Gary) 06:26 Fri 07:43 Fri 08:27 Fri 08:31 Fri 09:15 Fri 11:03 …" at bounding box center [906, 366] width 1147 height 597
click at [986, 222] on span at bounding box center [981, 213] width 34 height 42
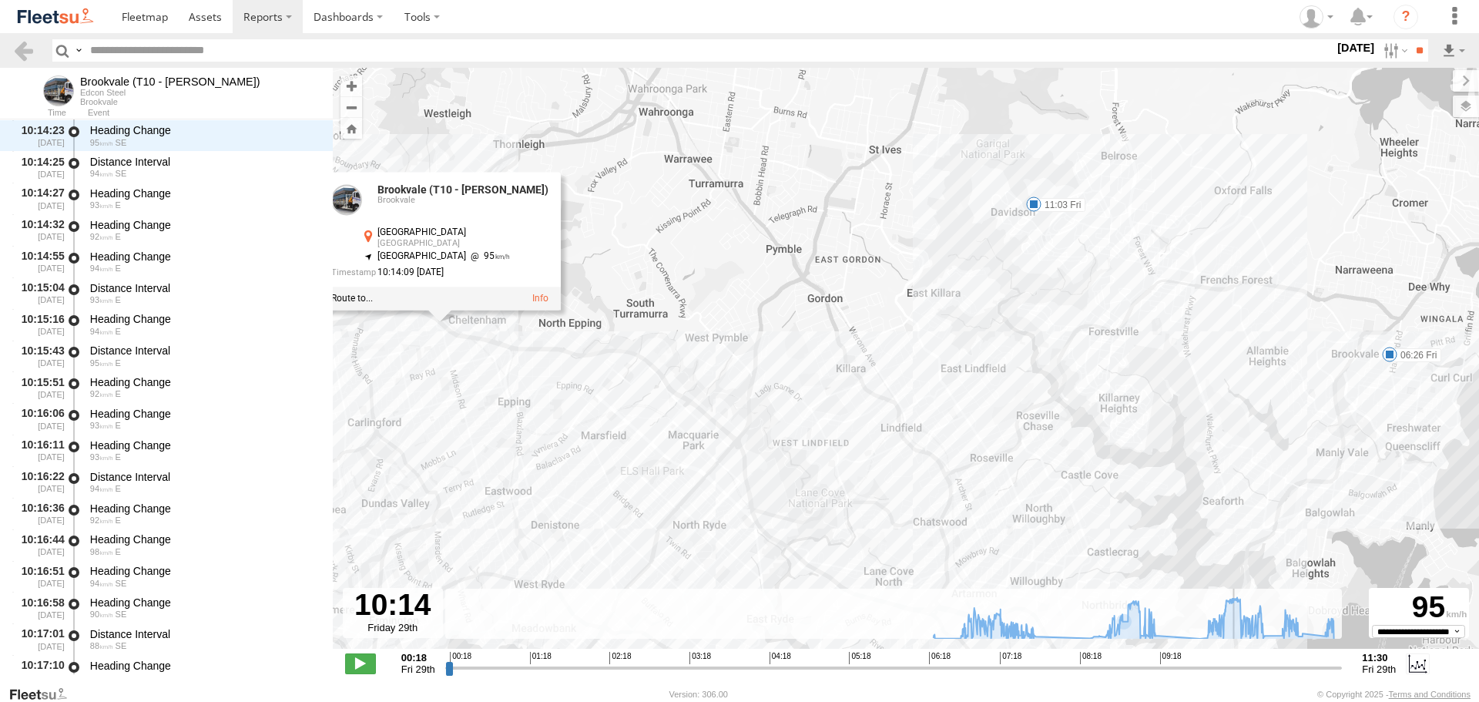
type input "**********"
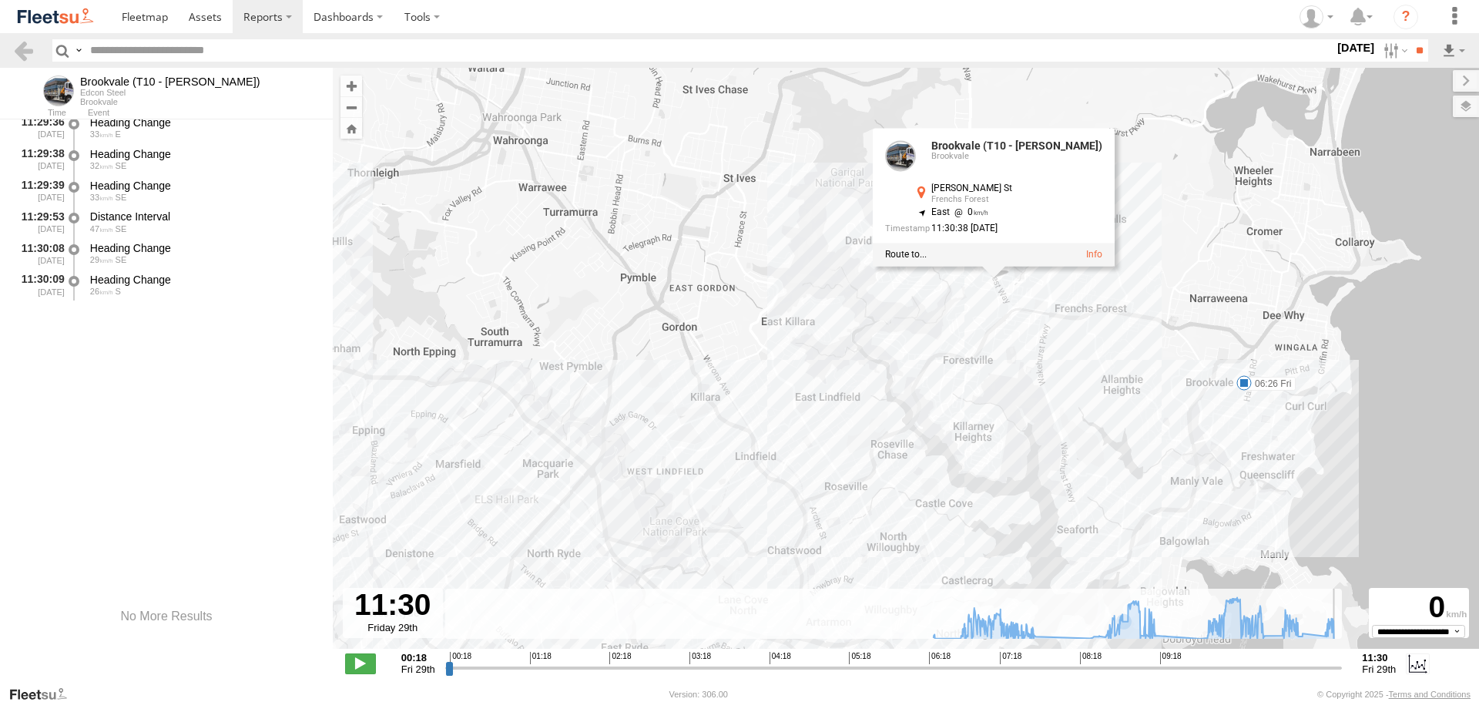
drag, startPoint x: 1335, startPoint y: 672, endPoint x: 1398, endPoint y: 683, distance: 63.3
click at [1343, 675] on input "range" at bounding box center [894, 667] width 898 height 15
click at [1218, 148] on div "Brookvale (T10 - Gary) 06:26 Fri 07:43 Fri 08:27 Fri 08:31 Fri 09:15 Fri 11:03 …" at bounding box center [906, 366] width 1147 height 597
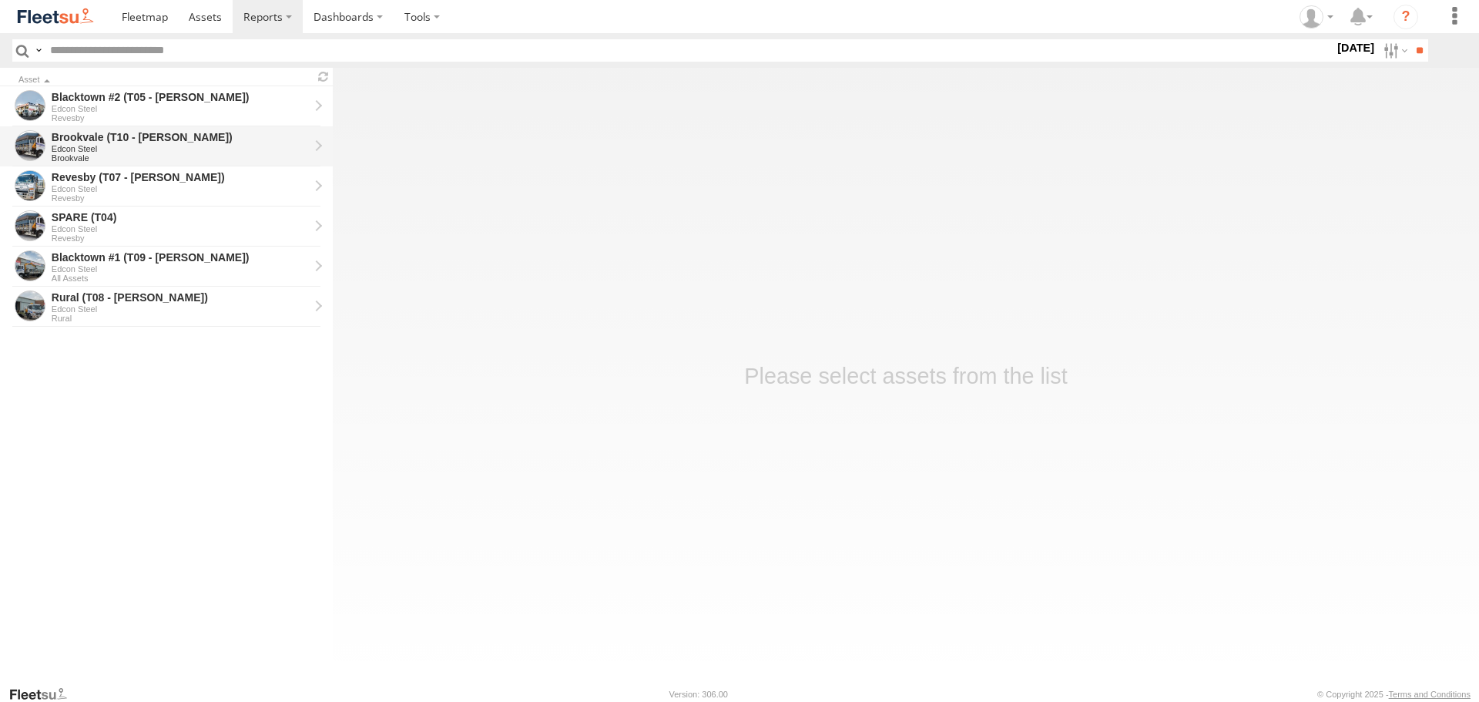
click at [140, 143] on div "Brookvale (T10 - [PERSON_NAME])" at bounding box center [180, 137] width 257 height 14
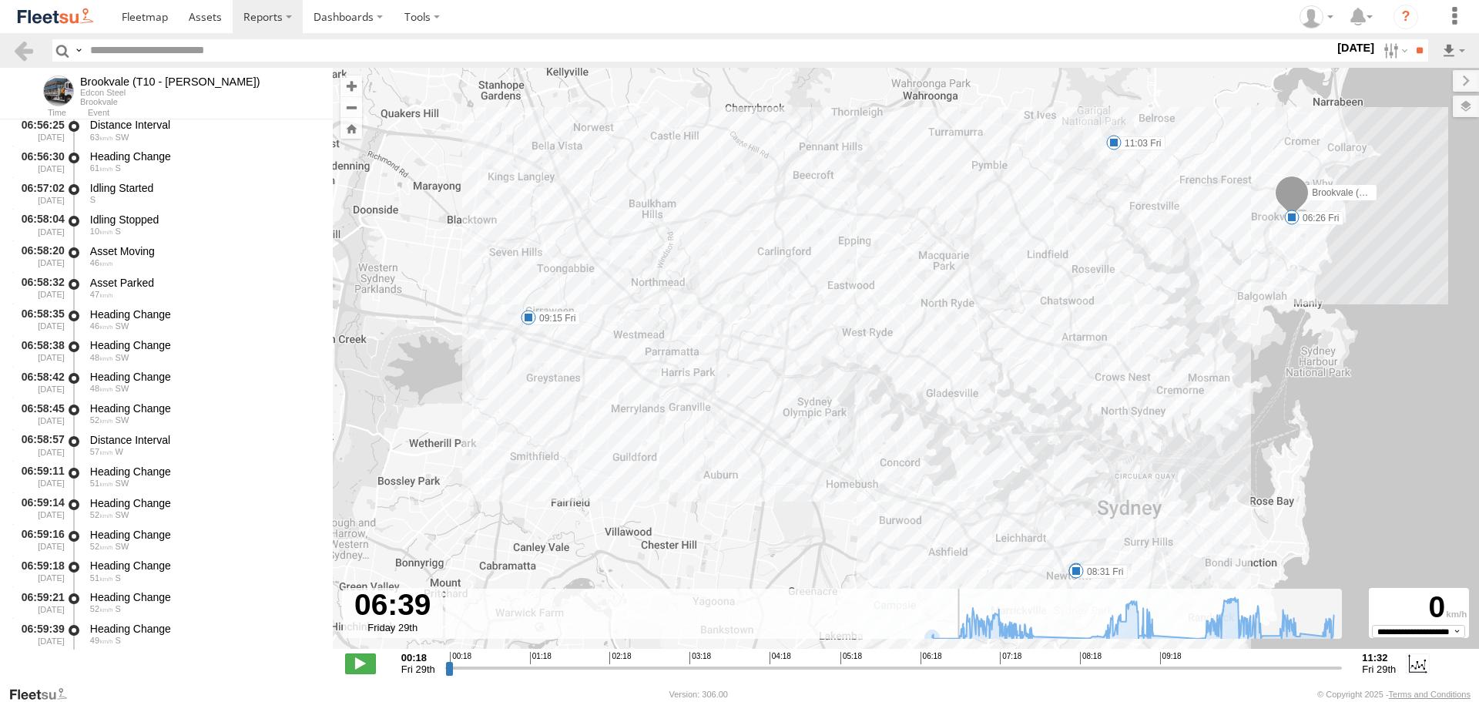
scroll to position [8375, 0]
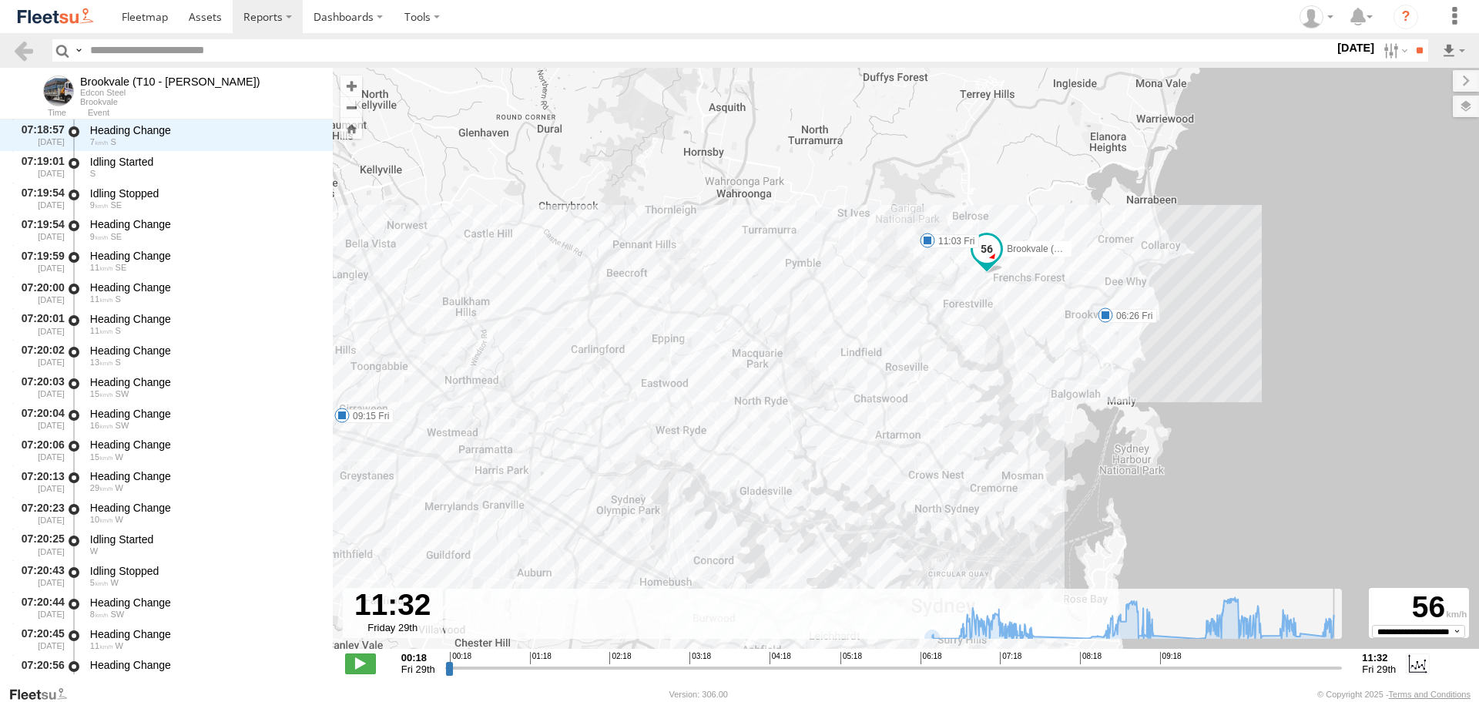
drag, startPoint x: 450, startPoint y: 670, endPoint x: 1362, endPoint y: 707, distance: 913.1
type input "**********"
click at [1343, 675] on input "range" at bounding box center [894, 667] width 898 height 15
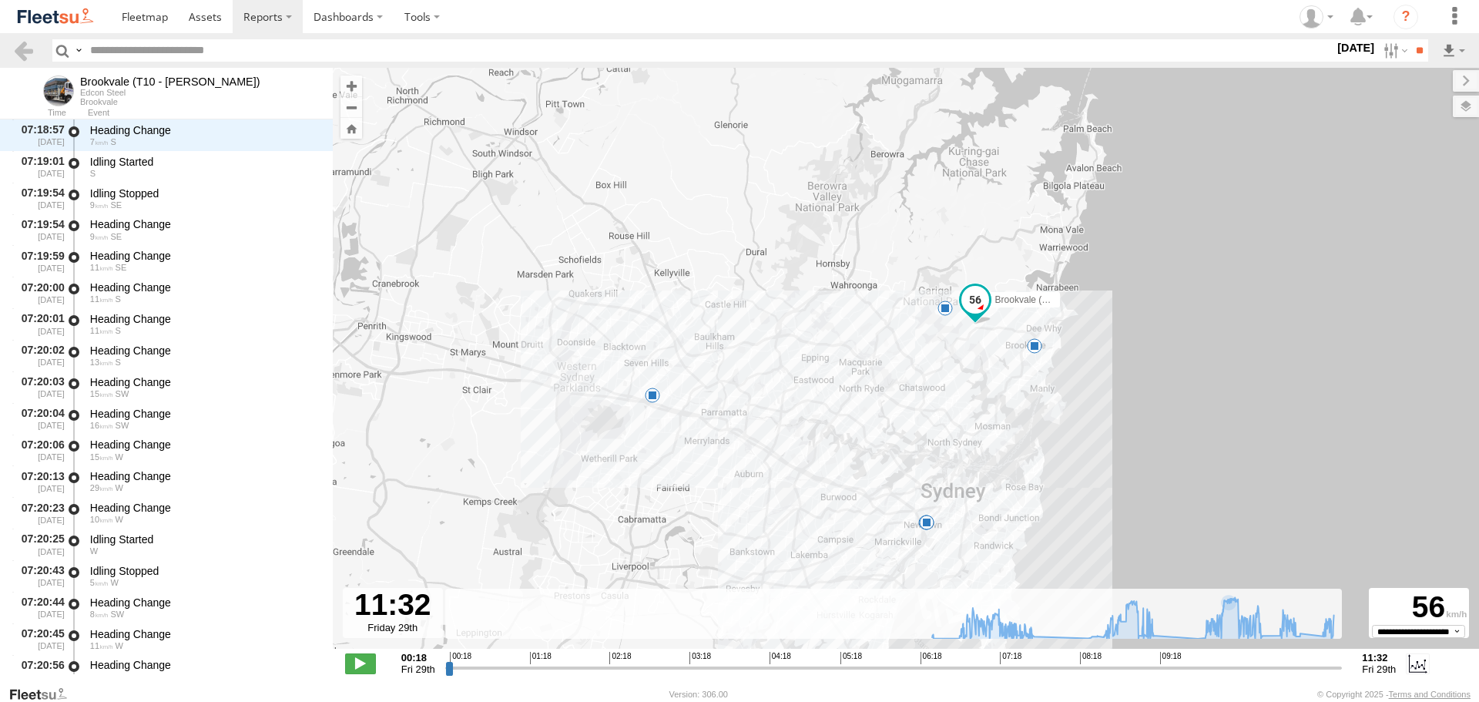
click at [970, 349] on div "Brookvale (T10 - Gary) 06:26 Fri 07:43 Fri 08:27 Fri 08:31 Fri 09:15 Fri 11:03 …" at bounding box center [906, 366] width 1147 height 597
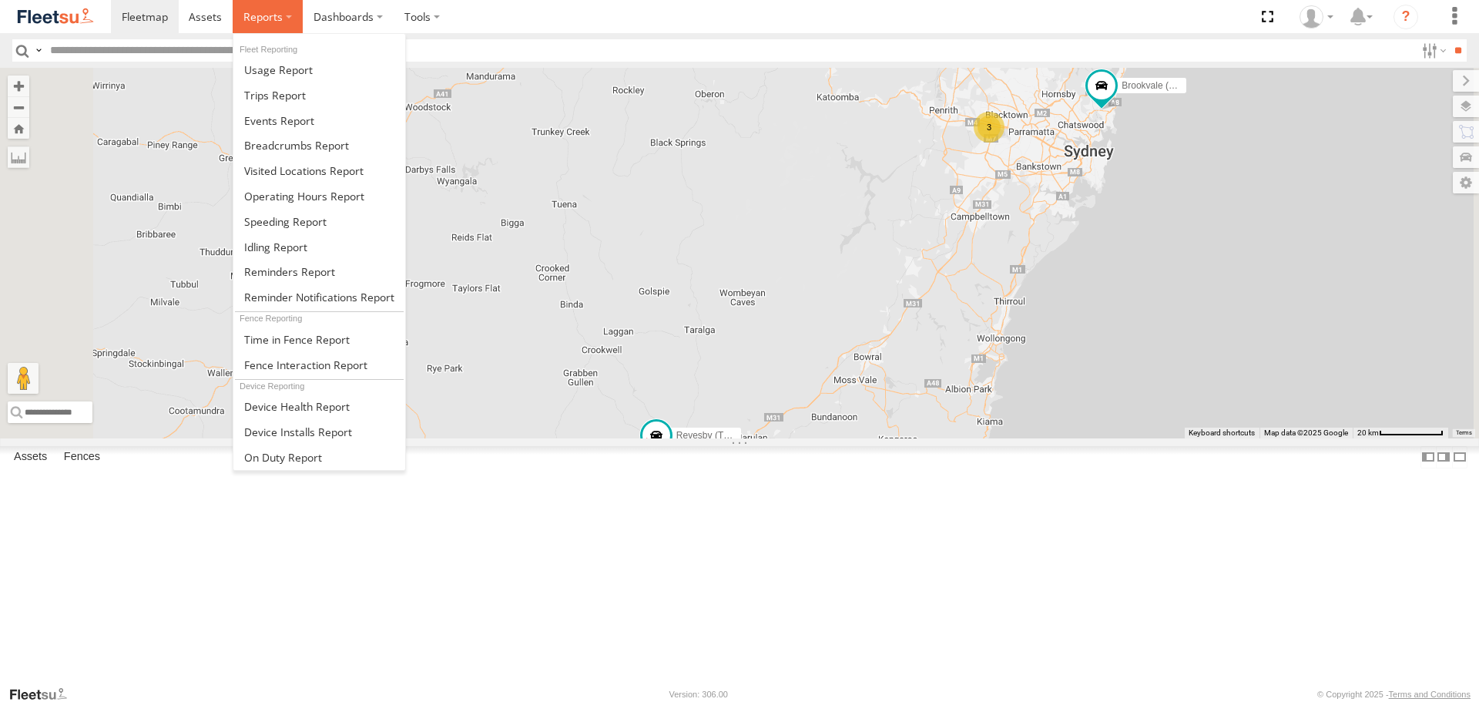
click at [286, 17] on label at bounding box center [268, 16] width 70 height 33
click at [284, 143] on span at bounding box center [296, 145] width 105 height 15
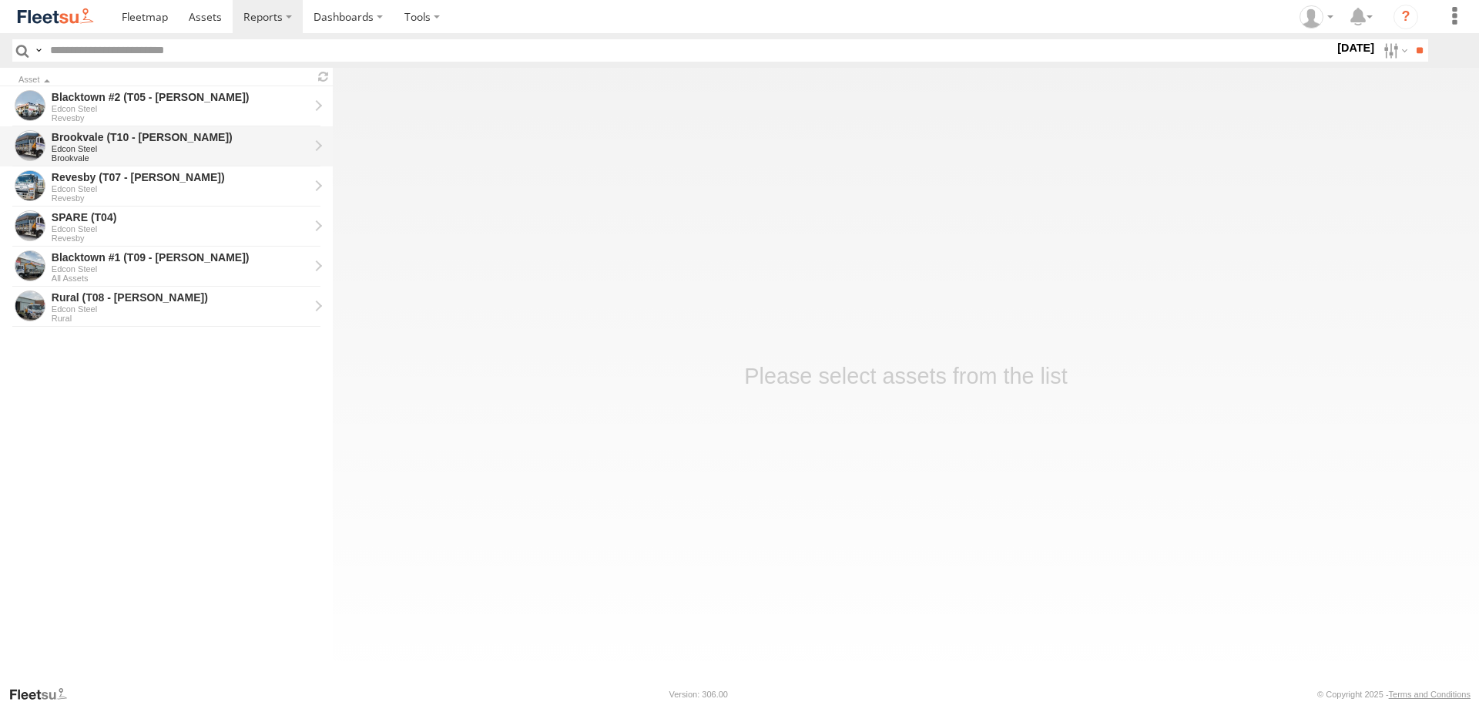
click at [105, 133] on div "Brookvale (T10 - [PERSON_NAME])" at bounding box center [180, 137] width 257 height 14
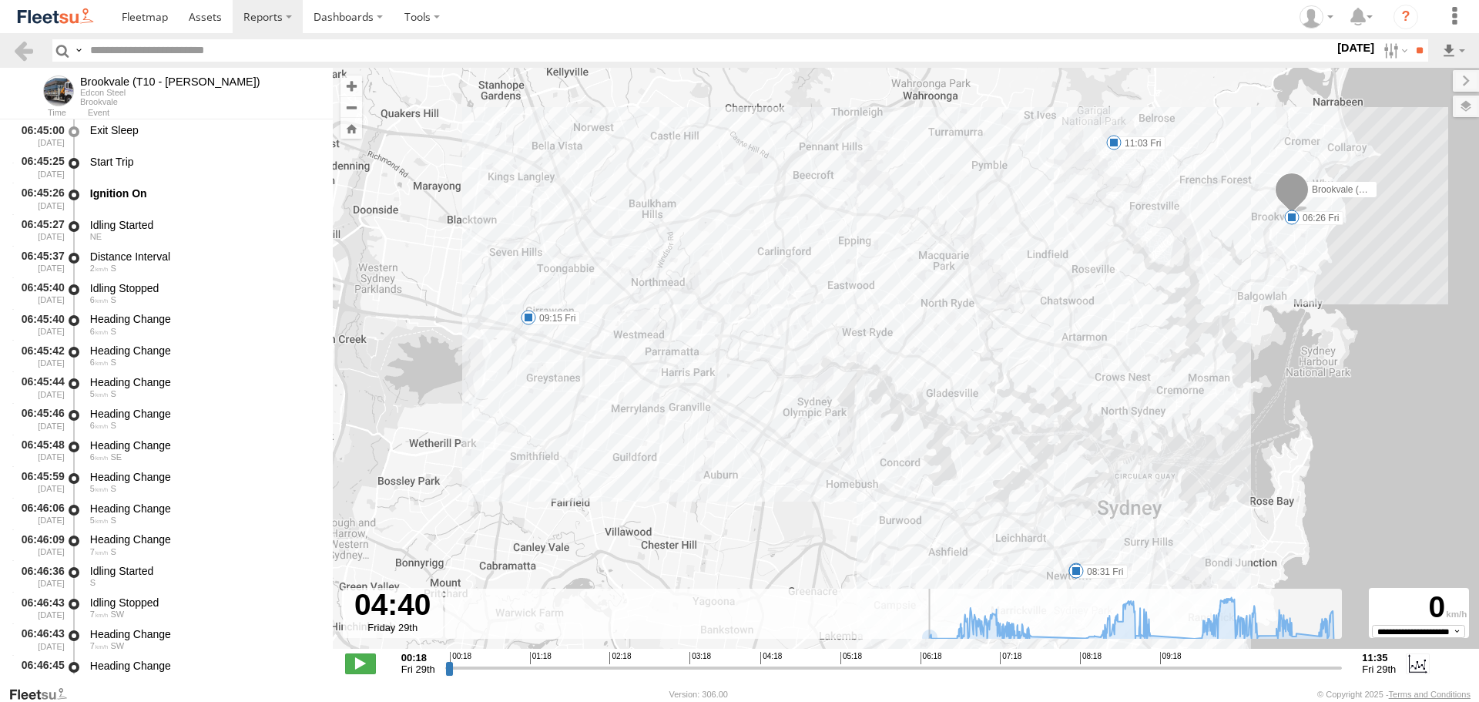
scroll to position [4156, 0]
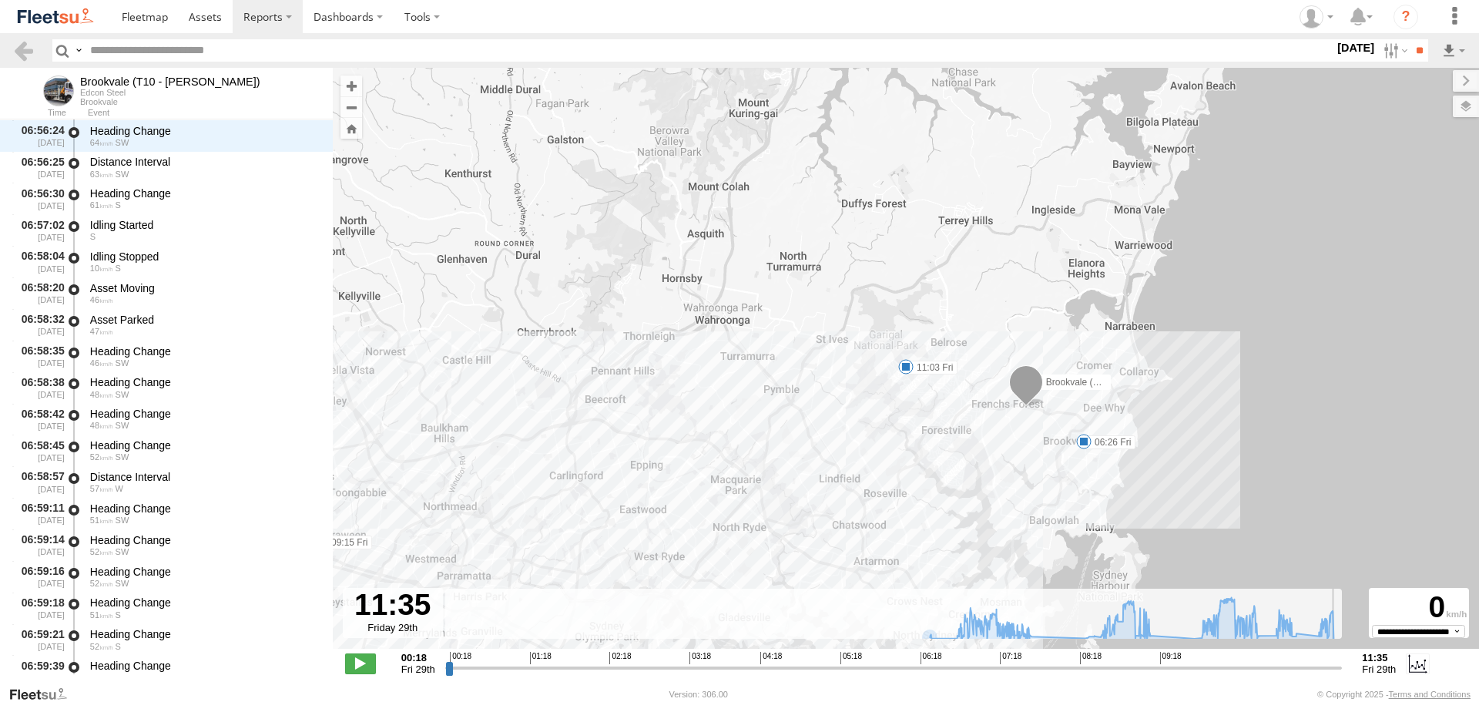
drag, startPoint x: 449, startPoint y: 665, endPoint x: 1364, endPoint y: 732, distance: 917.1
type input "**********"
click at [1343, 675] on input "range" at bounding box center [894, 667] width 898 height 15
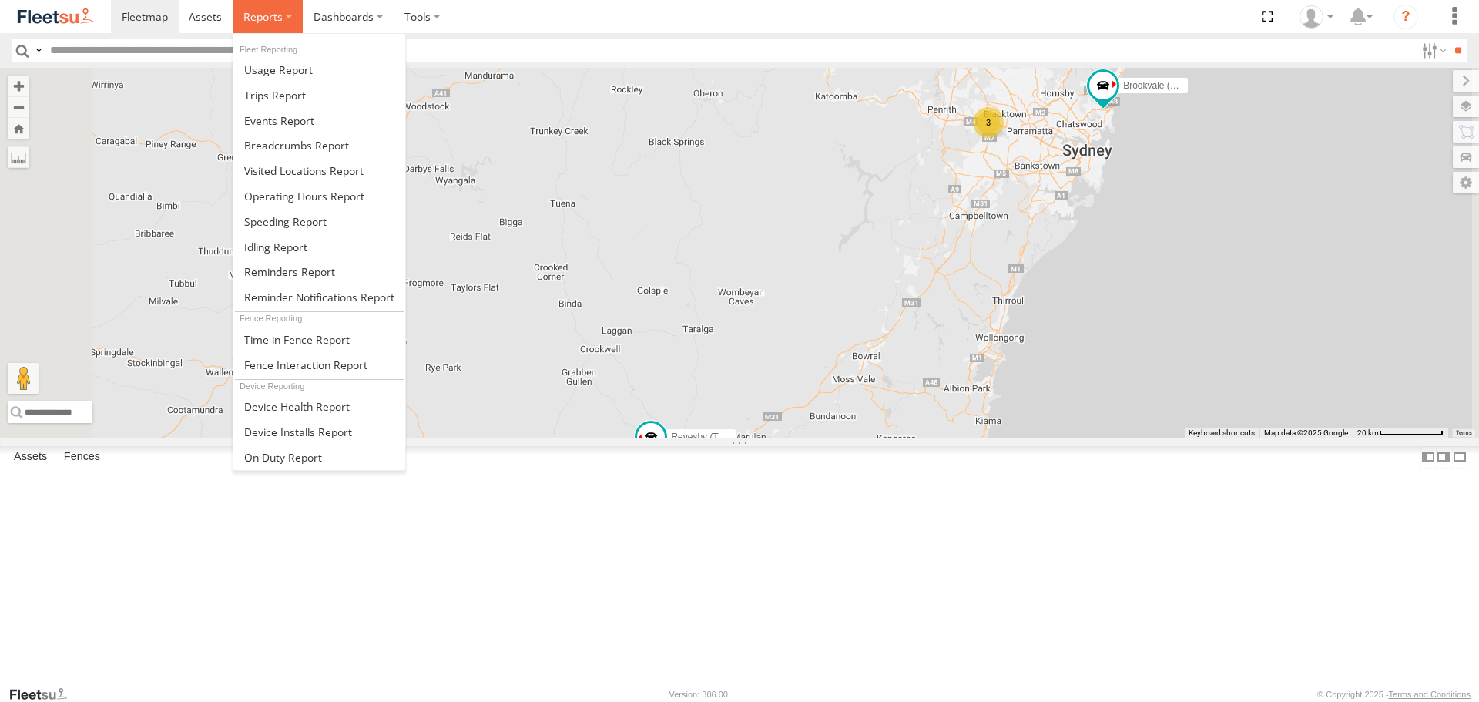
click at [284, 17] on label at bounding box center [268, 16] width 70 height 33
click at [281, 149] on span at bounding box center [296, 145] width 105 height 15
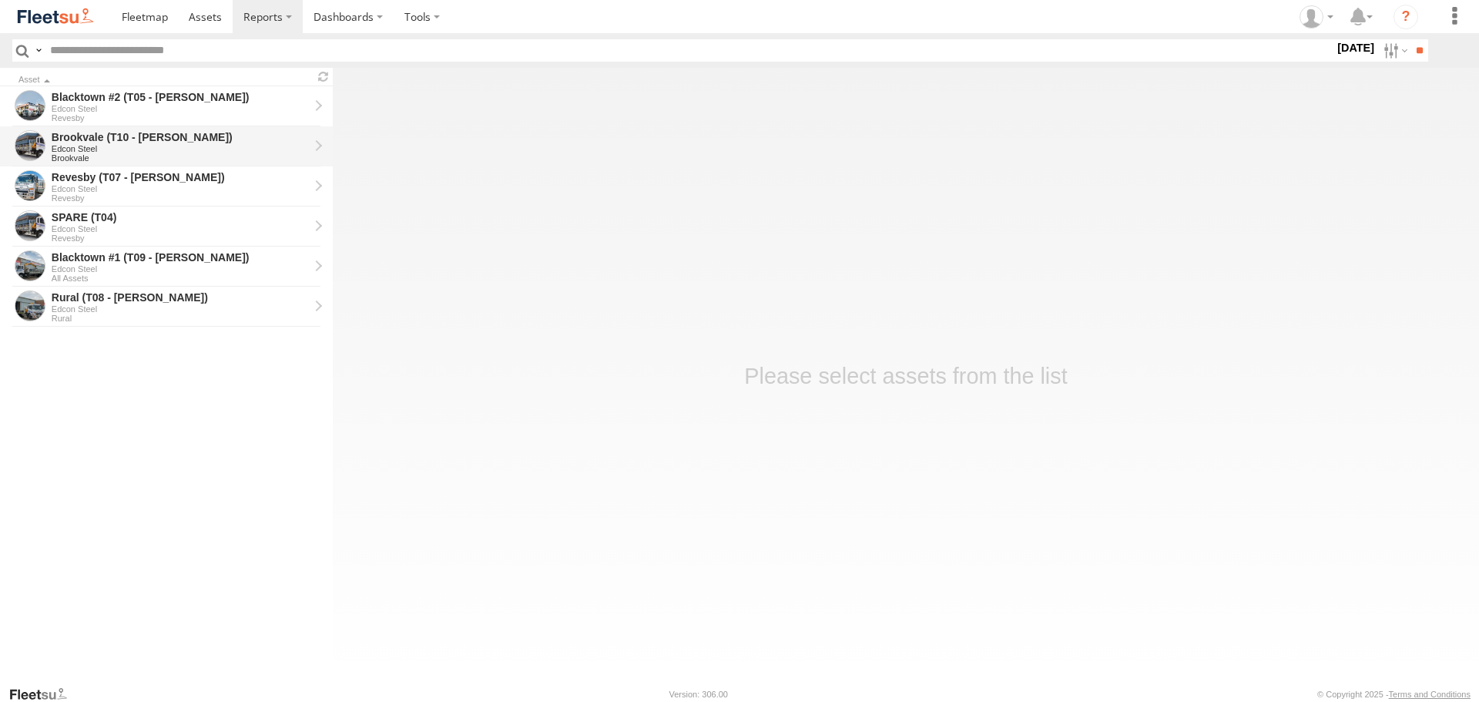
click at [120, 145] on div "Edcon Steel" at bounding box center [180, 148] width 257 height 9
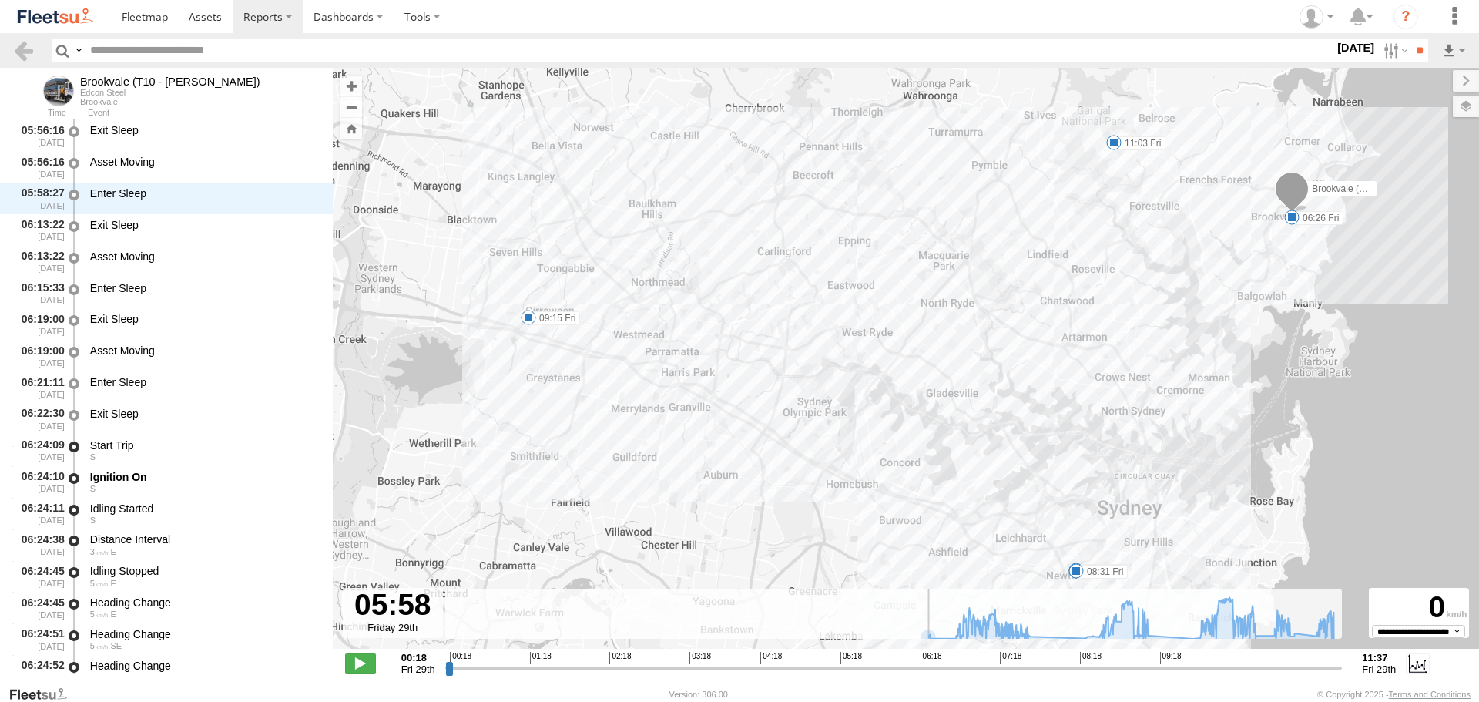
scroll to position [2110, 0]
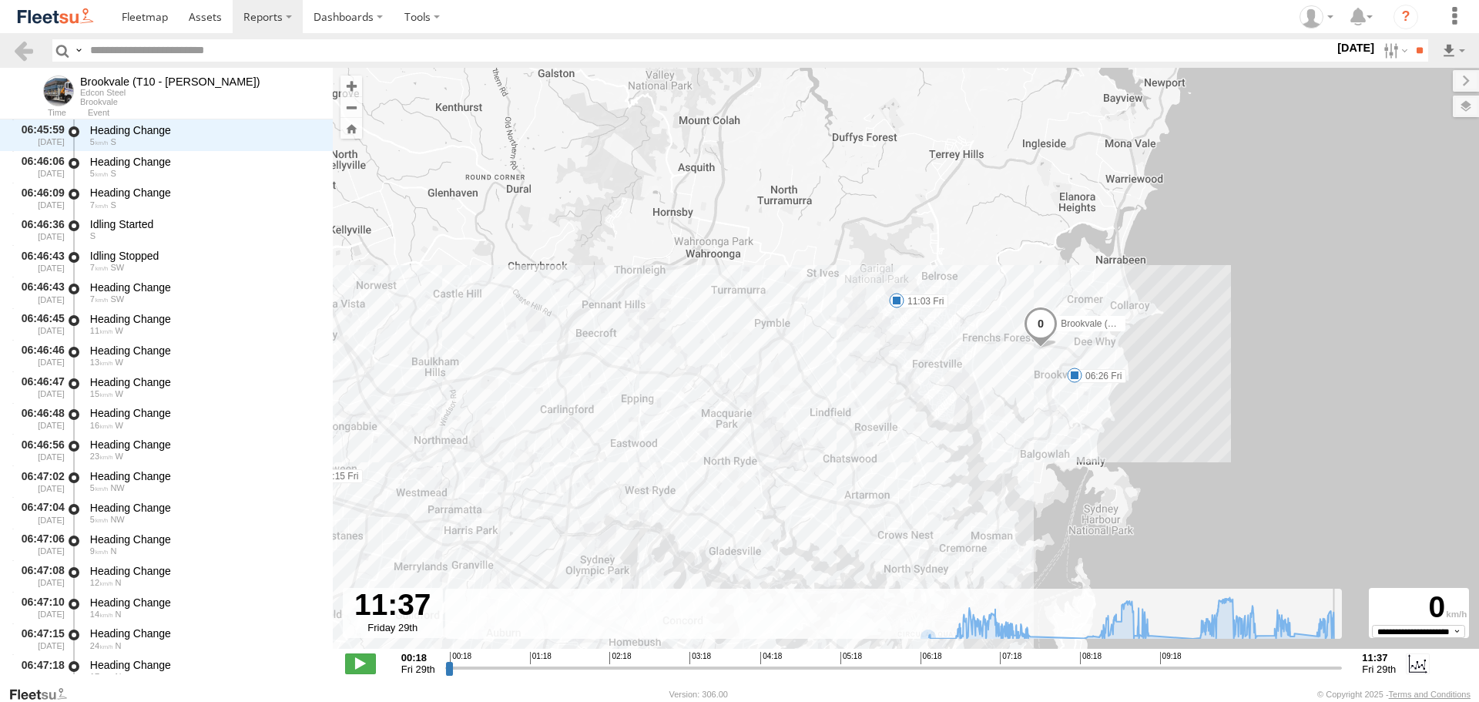
drag, startPoint x: 452, startPoint y: 669, endPoint x: 1436, endPoint y: 687, distance: 984.2
type input "**********"
click at [1343, 675] on input "range" at bounding box center [894, 667] width 898 height 15
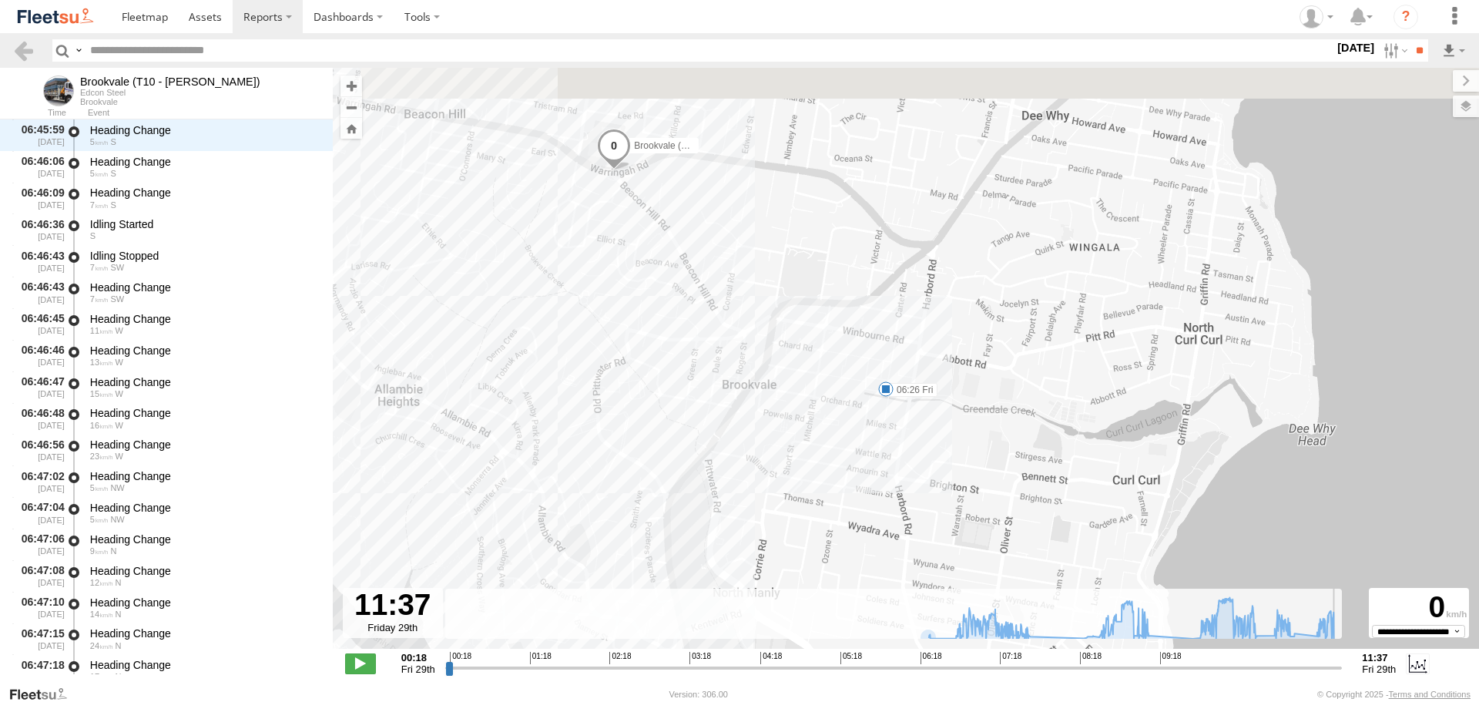
drag, startPoint x: 802, startPoint y: 224, endPoint x: 873, endPoint y: 482, distance: 266.9
click at [873, 482] on div "Brookvale (T10 - [PERSON_NAME]) 06:26 Fri 07:43 Fri 08:27 Fri 08:31 Fri 09:15 F…" at bounding box center [906, 366] width 1147 height 597
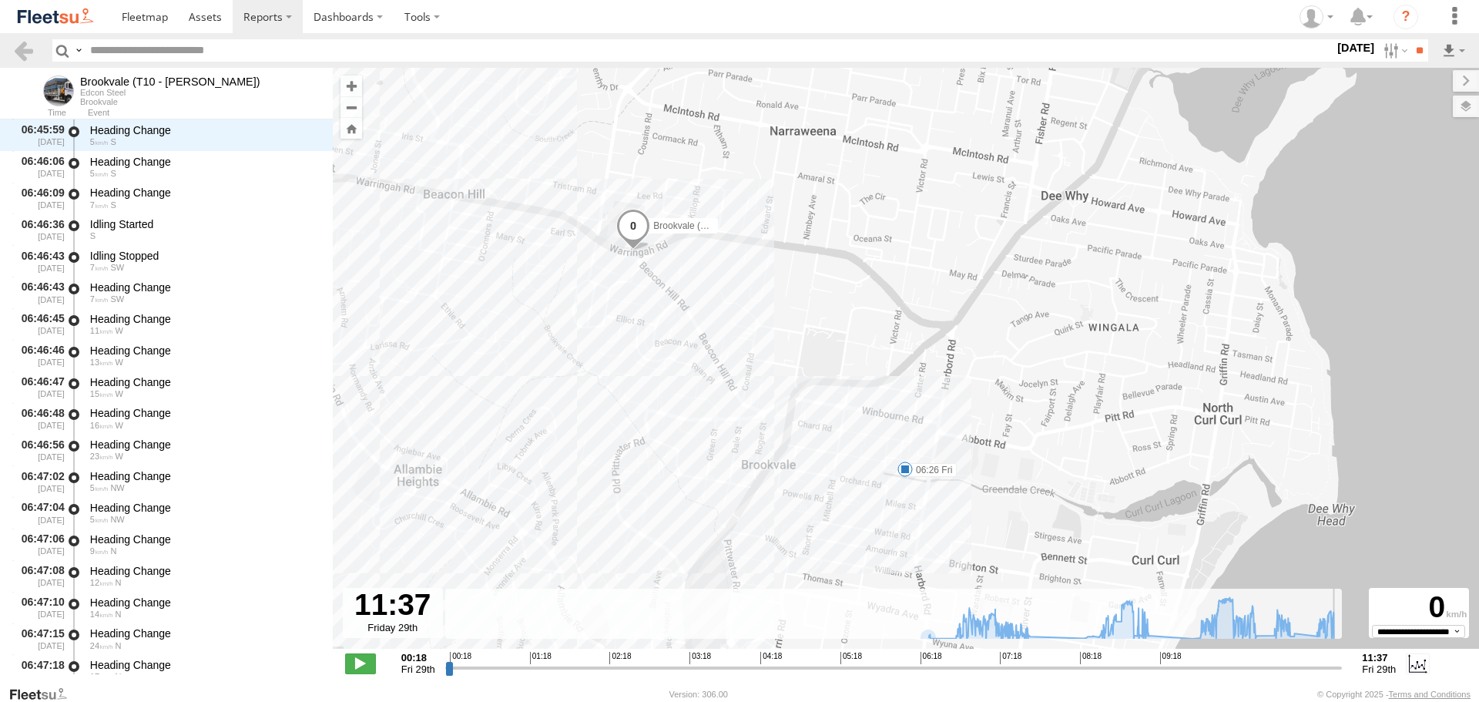
drag, startPoint x: 618, startPoint y: 247, endPoint x: 638, endPoint y: 316, distance: 72.2
click at [636, 316] on div "Brookvale (T10 - Gary) 06:26 Fri 07:43 Fri 08:27 Fri 08:31 Fri 09:15 Fri 11:03 …" at bounding box center [906, 366] width 1147 height 597
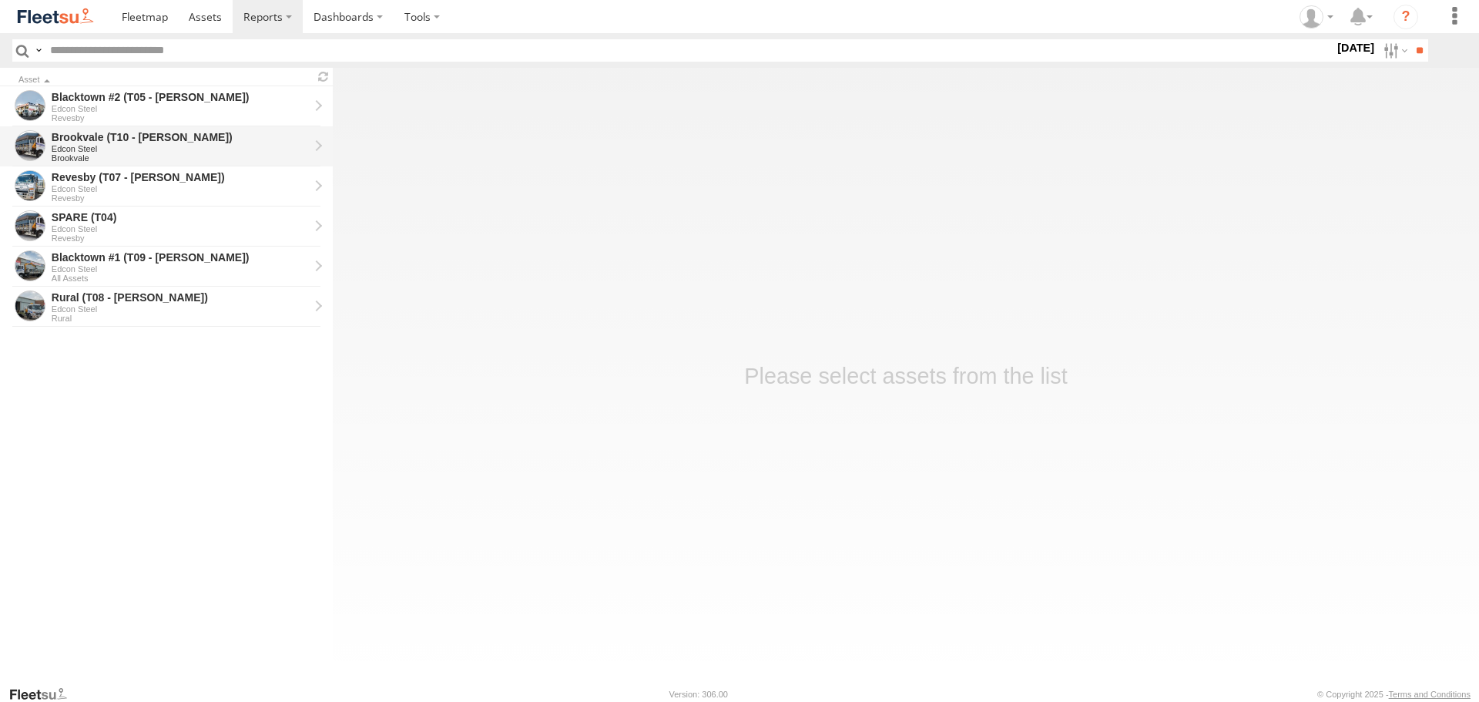
click at [132, 140] on div "Brookvale (T10 - [PERSON_NAME])" at bounding box center [180, 137] width 257 height 14
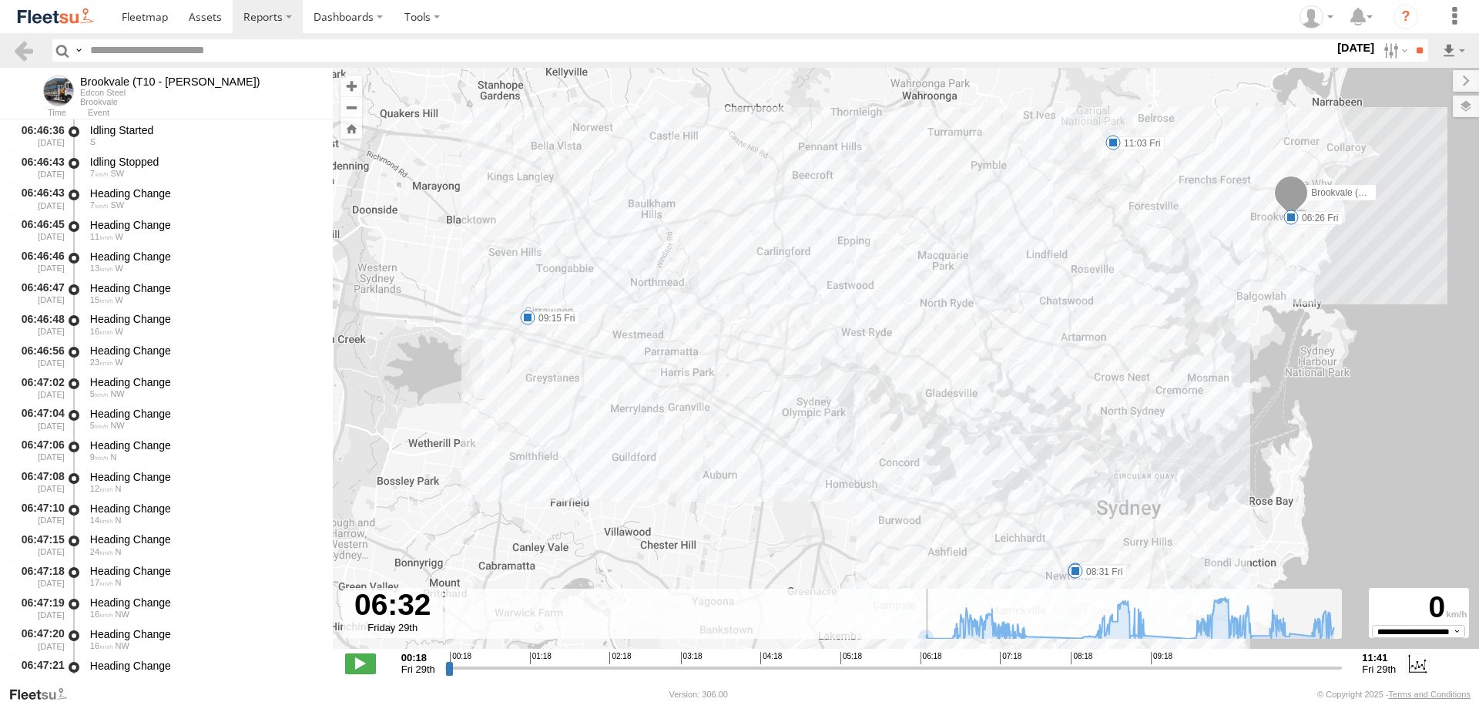
scroll to position [4187, 0]
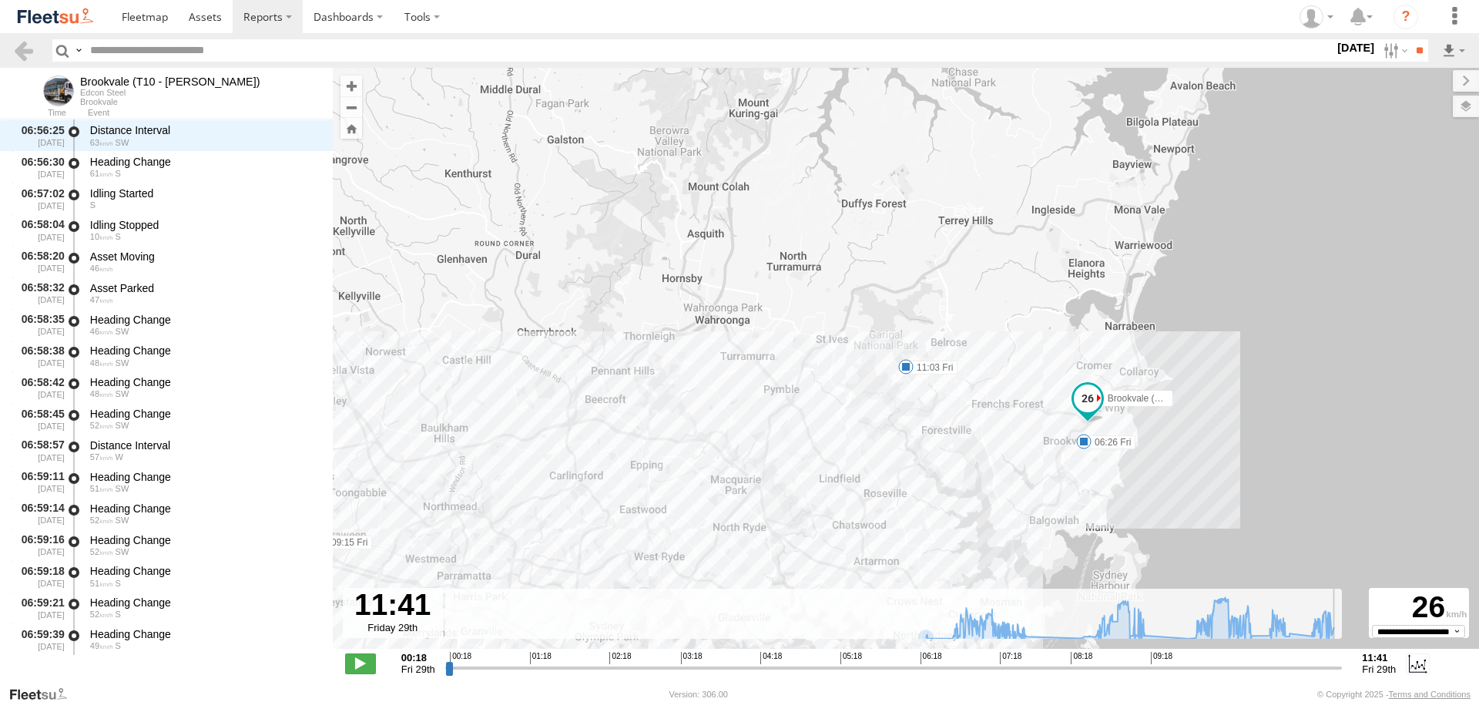
drag, startPoint x: 447, startPoint y: 670, endPoint x: 1368, endPoint y: 704, distance: 922.2
type input "**********"
click at [1343, 675] on input "range" at bounding box center [894, 667] width 898 height 15
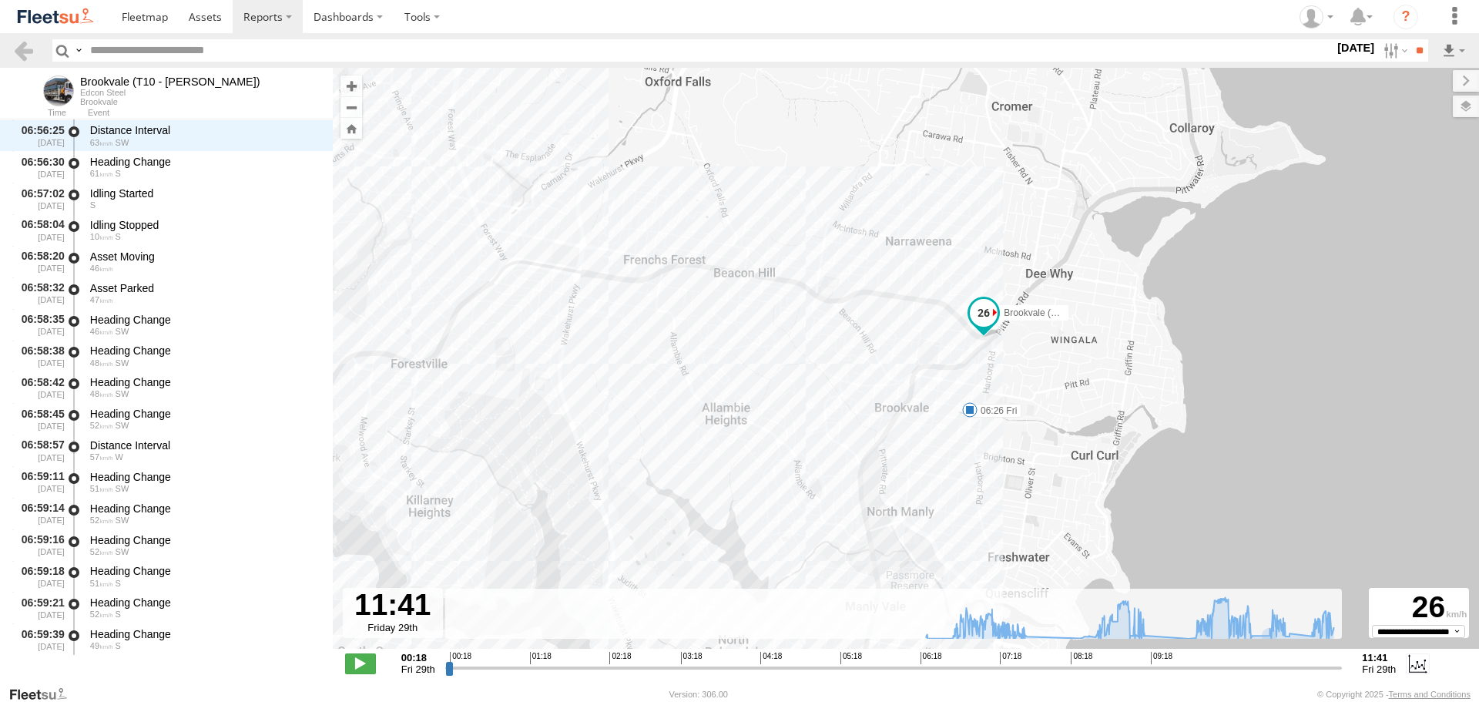
drag, startPoint x: 1037, startPoint y: 405, endPoint x: 804, endPoint y: 415, distance: 233.7
click at [795, 412] on div "Brookvale (T10 - Gary) 06:26 Fri 07:43 Fri 08:27 Fri 08:31 Fri 09:15 Fri 11:03 …" at bounding box center [906, 366] width 1147 height 597
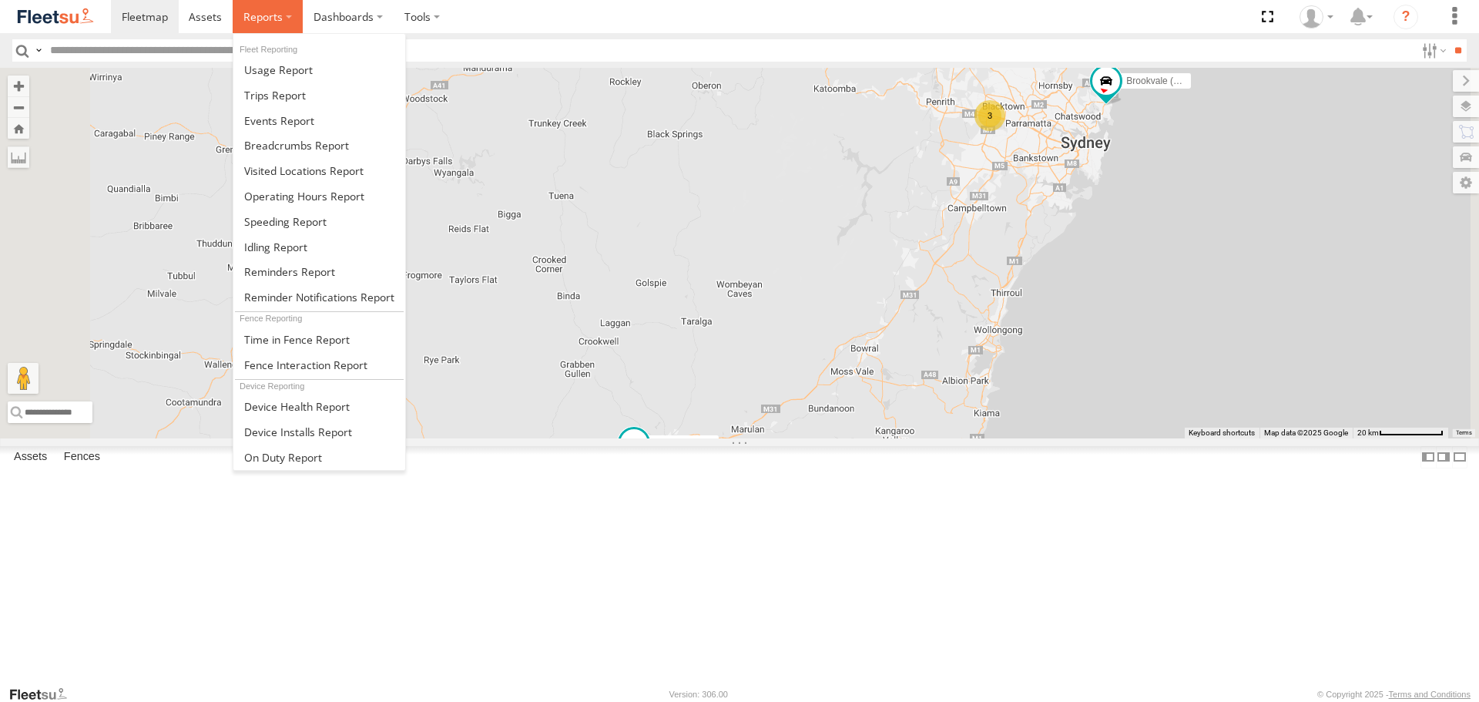
click at [287, 20] on label at bounding box center [268, 16] width 70 height 33
click at [270, 146] on span at bounding box center [296, 145] width 105 height 15
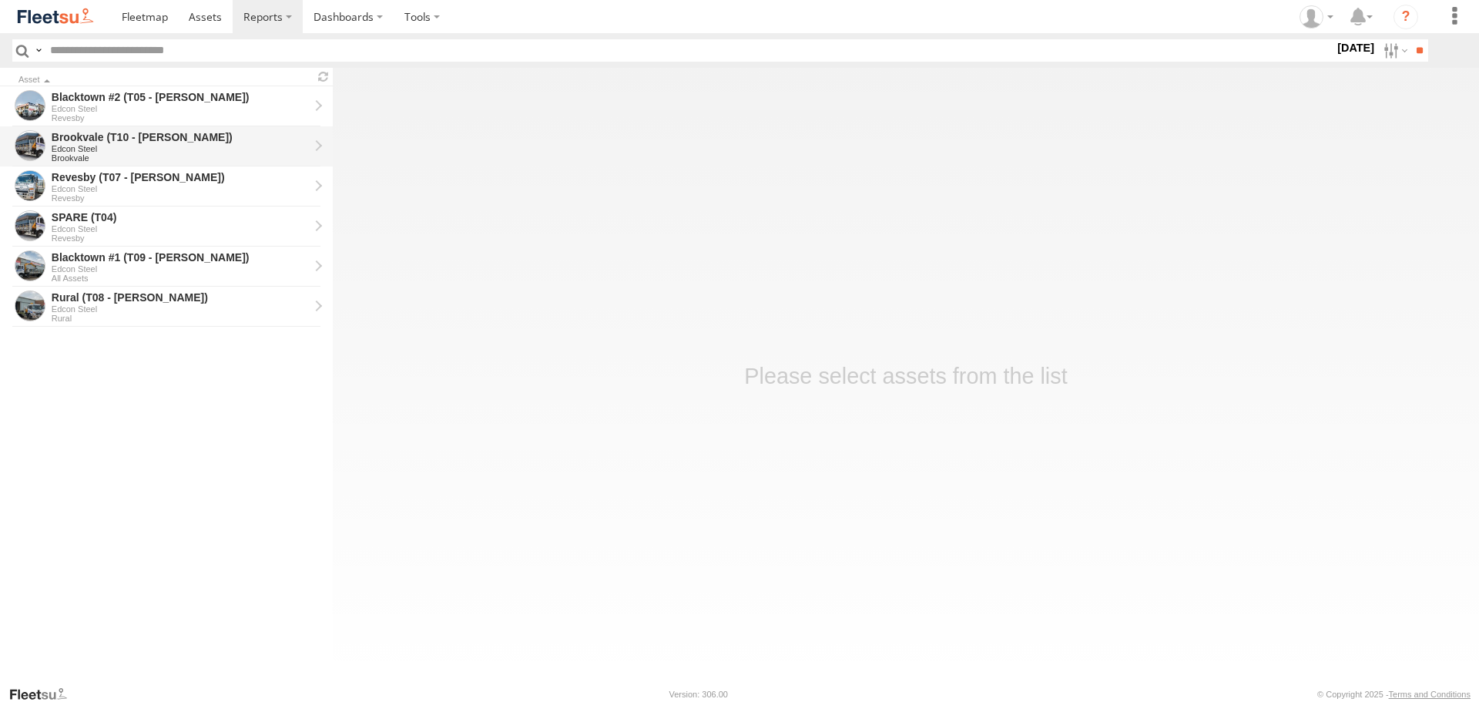
click at [130, 143] on div "Brookvale (T10 - [PERSON_NAME])" at bounding box center [180, 137] width 257 height 14
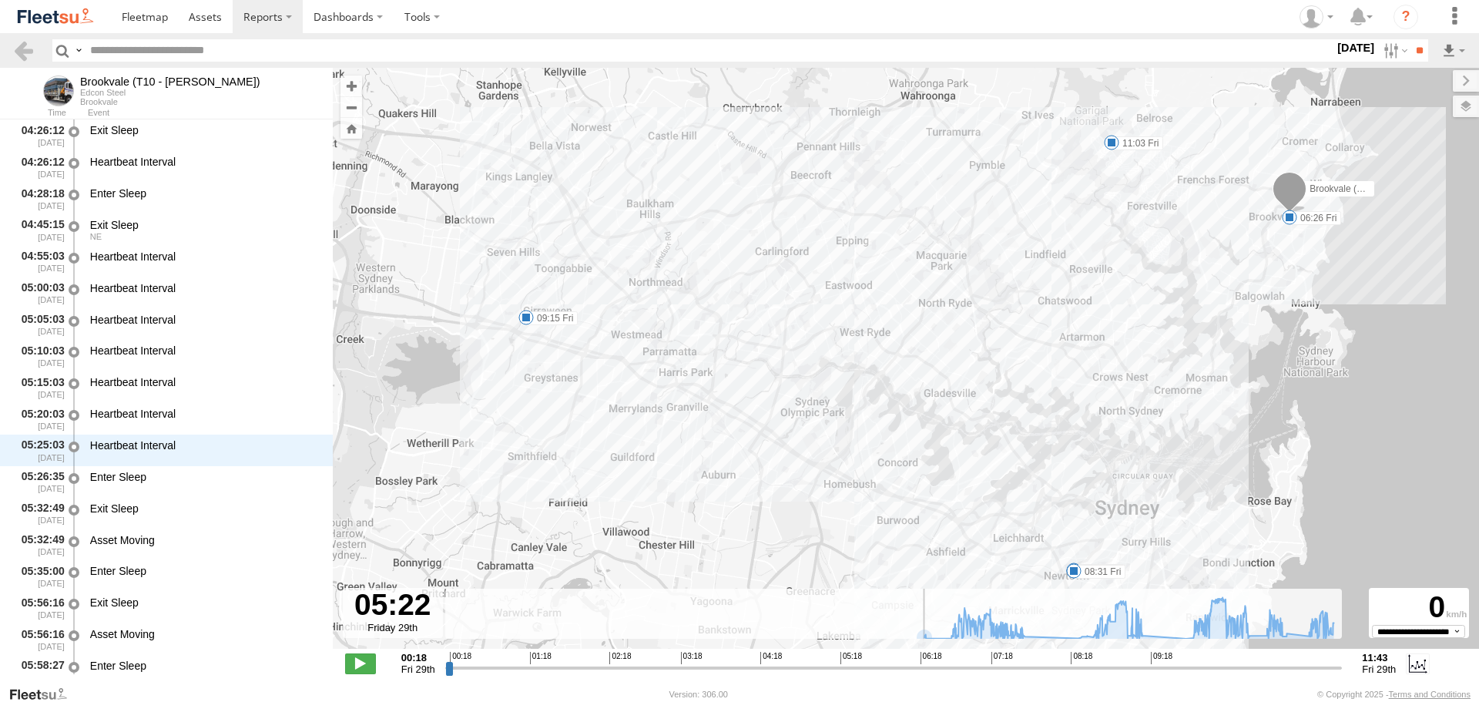
scroll to position [1039, 0]
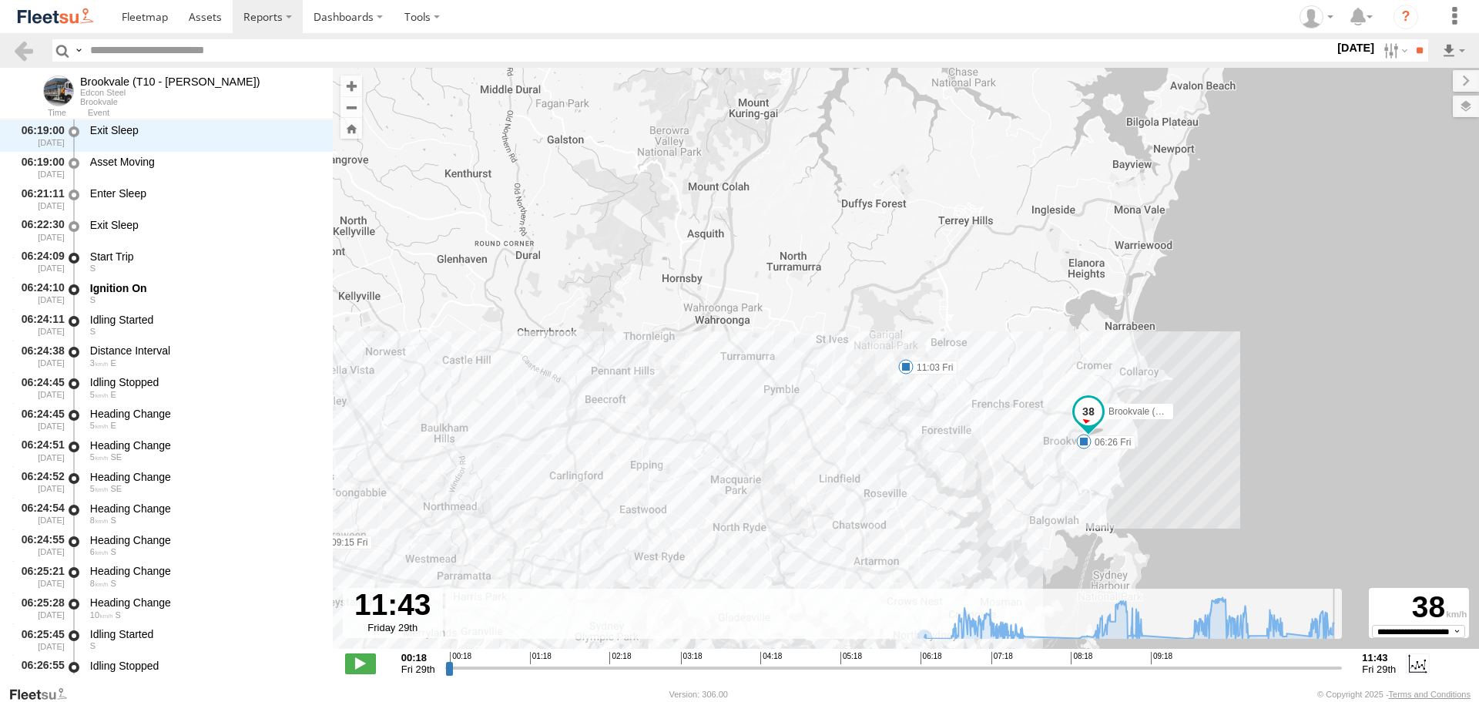
drag, startPoint x: 452, startPoint y: 671, endPoint x: 1358, endPoint y: 687, distance: 906.3
type input "**********"
click at [1343, 675] on input "range" at bounding box center [894, 667] width 898 height 15
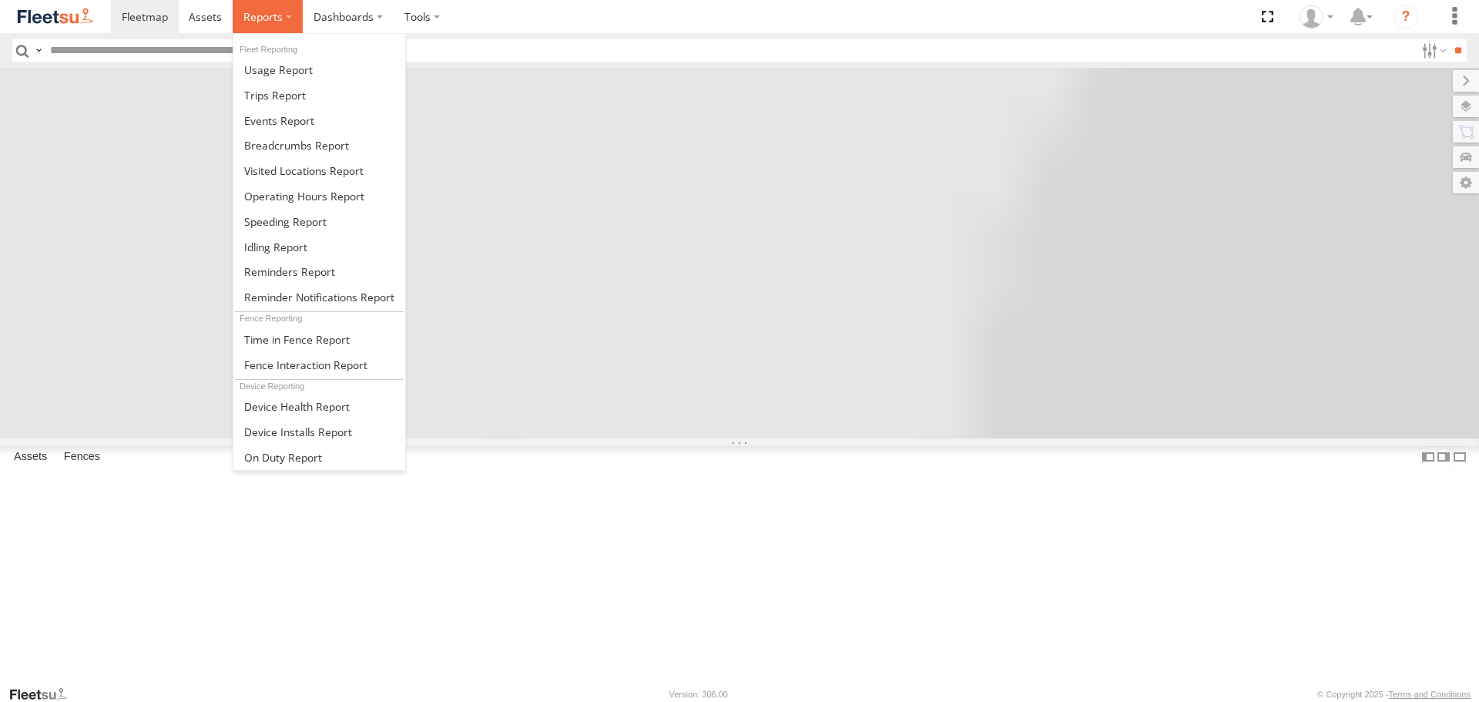
click at [286, 20] on label at bounding box center [268, 16] width 70 height 33
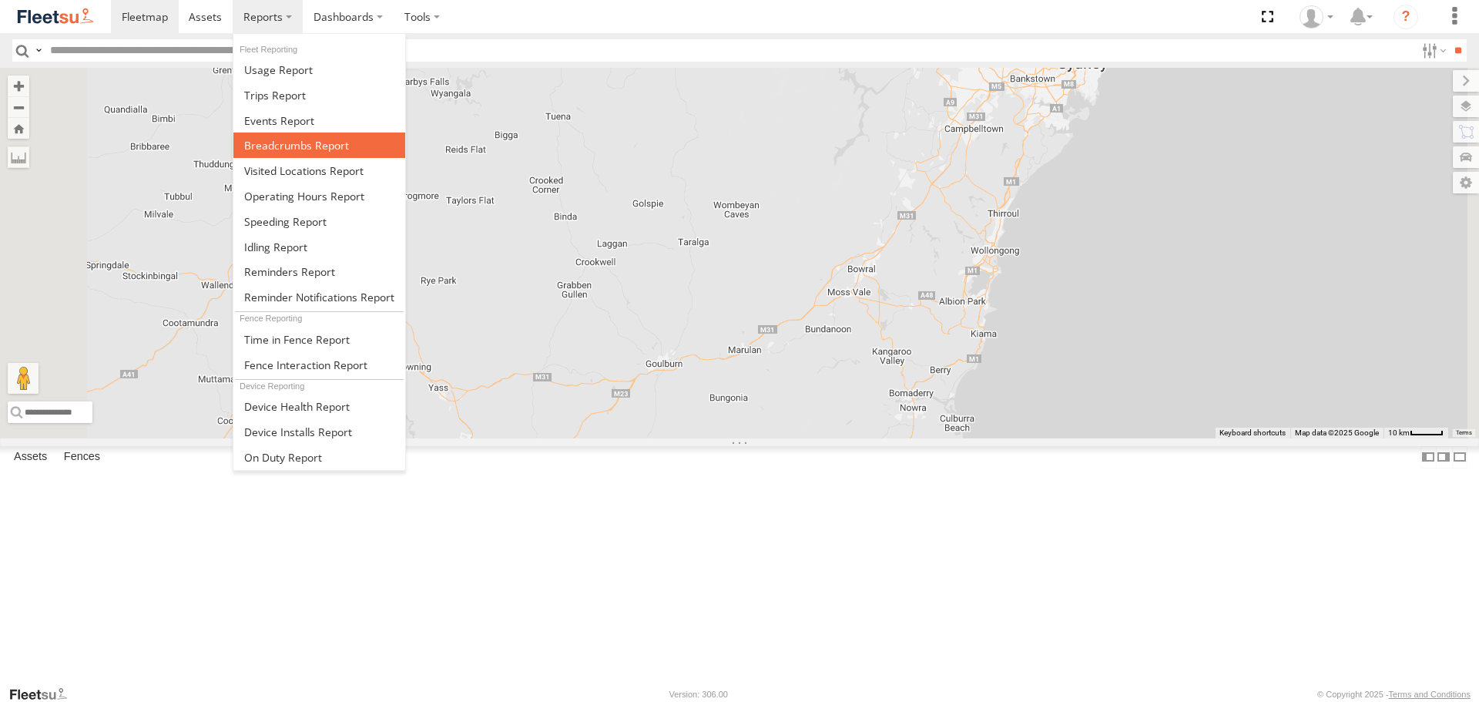
click at [276, 149] on span at bounding box center [296, 145] width 105 height 15
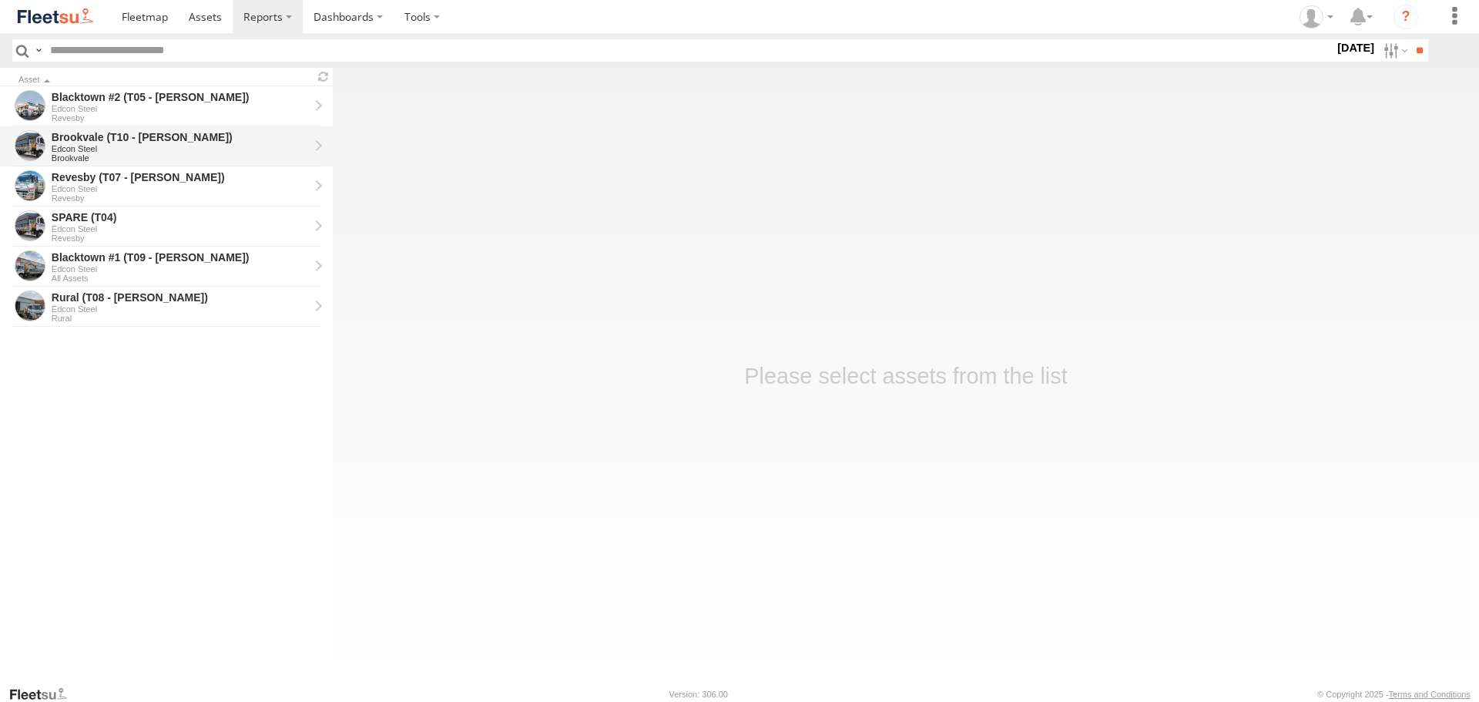
click at [129, 146] on div "Edcon Steel" at bounding box center [180, 148] width 257 height 9
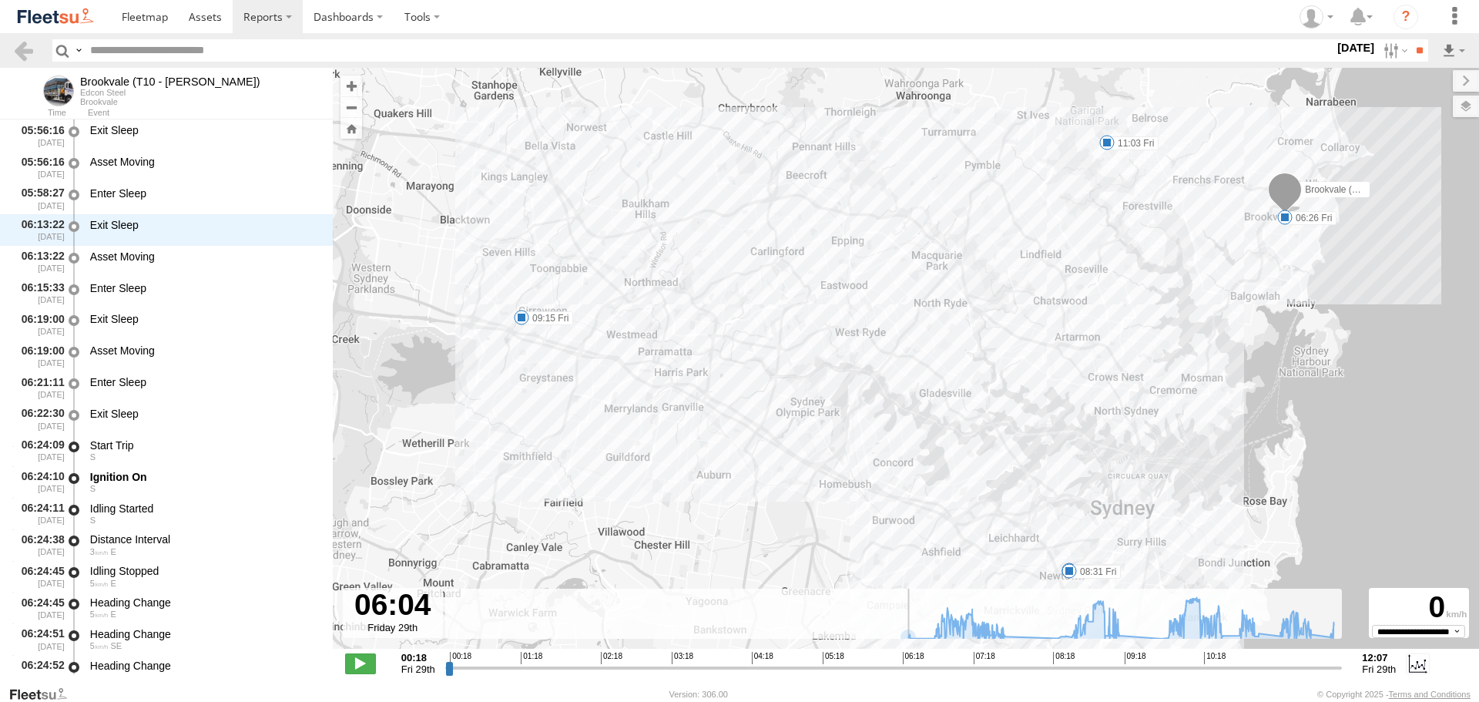
scroll to position [4192, 0]
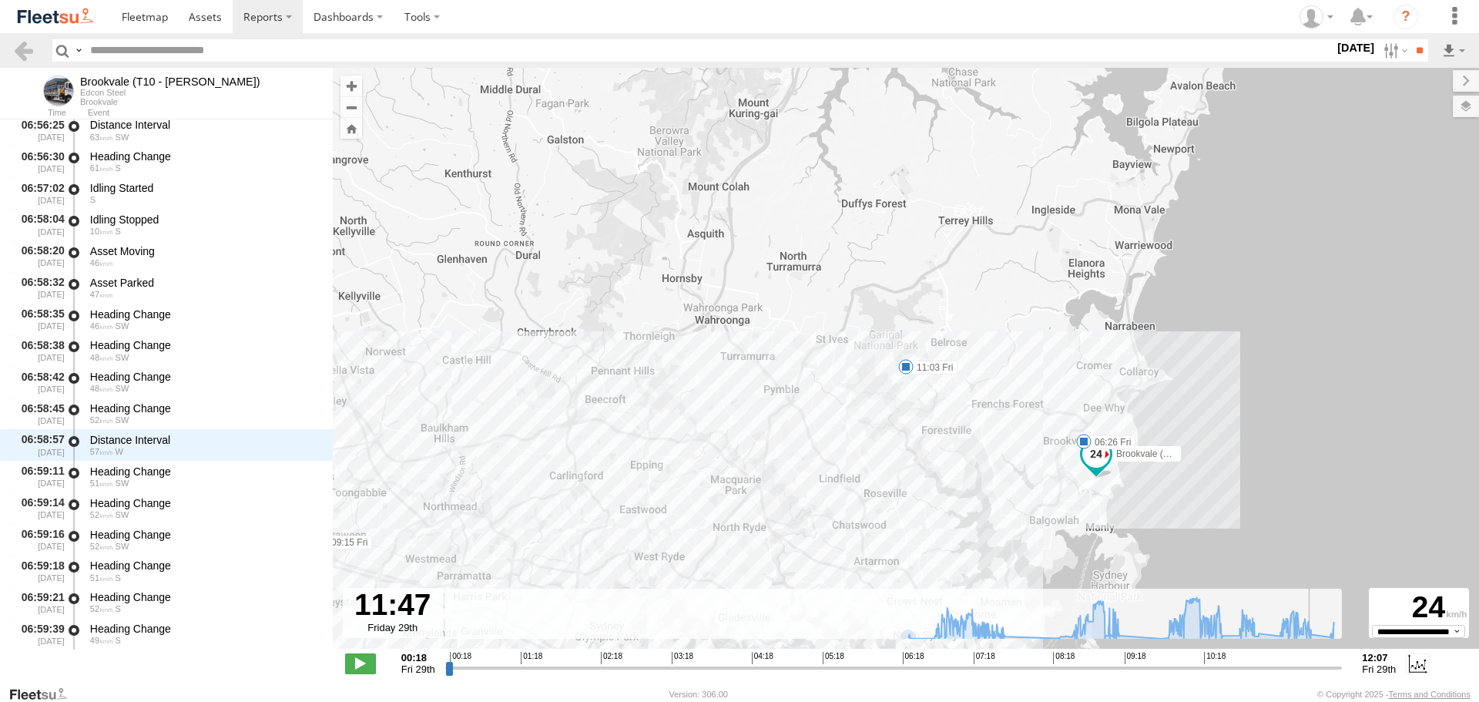
drag, startPoint x: 452, startPoint y: 667, endPoint x: 1244, endPoint y: 645, distance: 792.4
type input "**********"
click at [1311, 673] on input "range" at bounding box center [894, 667] width 898 height 15
